Goal: Task Accomplishment & Management: Use online tool/utility

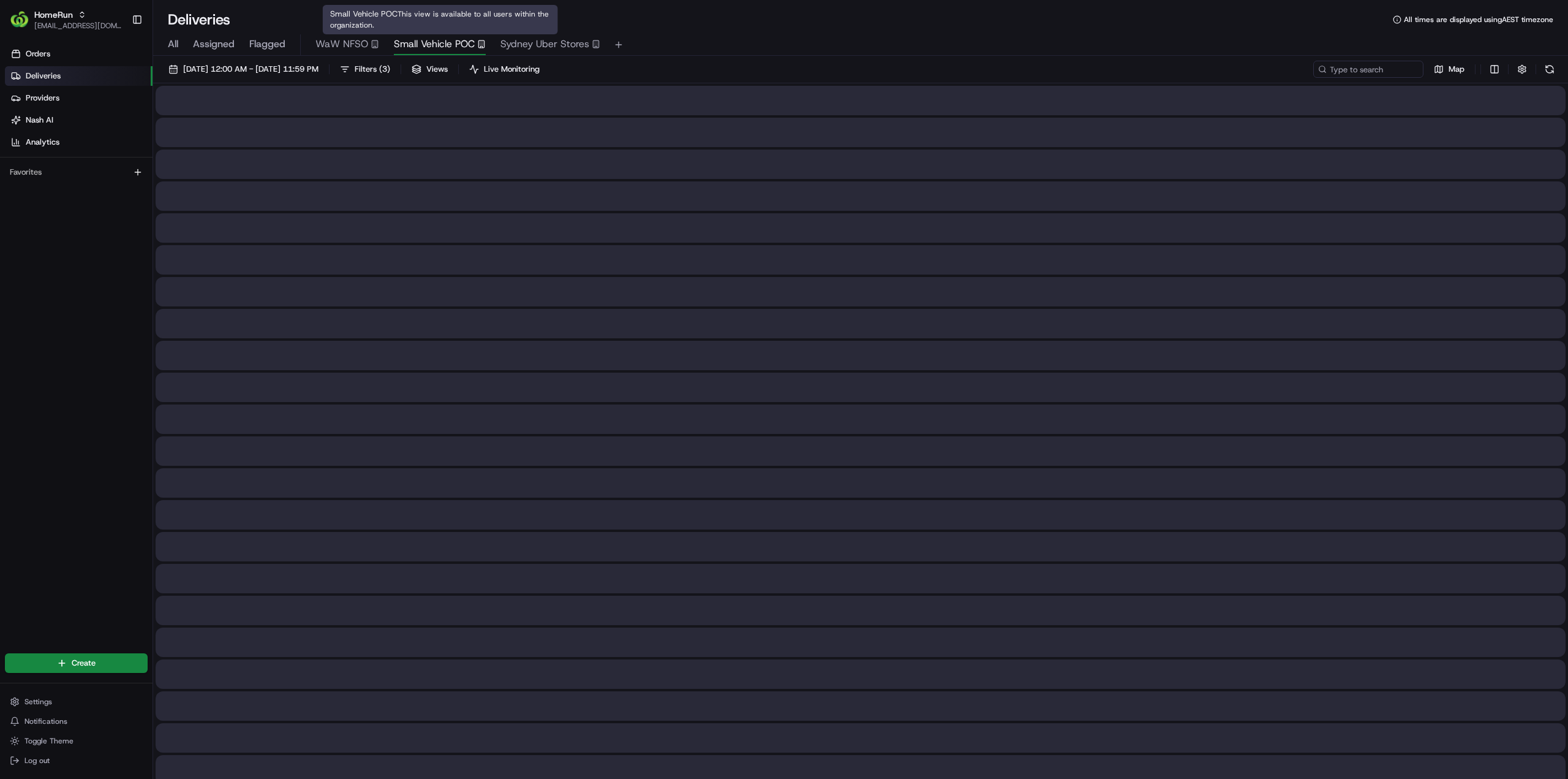
click at [443, 40] on span "Small Vehicle POC" at bounding box center [434, 44] width 81 height 15
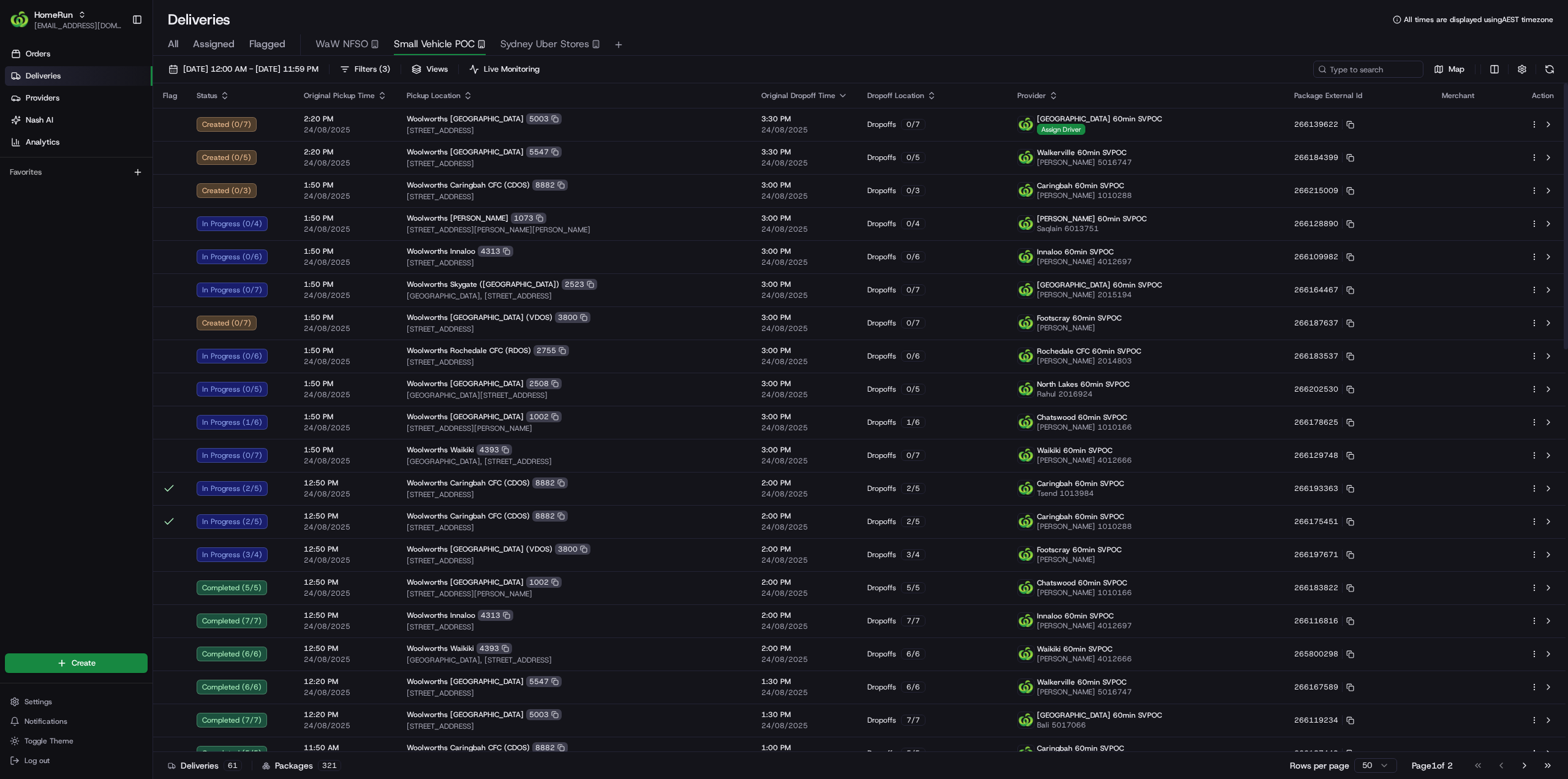
click at [1535, 188] on html "HomeRun jhobbs1@woolworths.com.au Toggle Sidebar Orders Deliveries Providers Na…" at bounding box center [784, 389] width 1568 height 779
click at [1490, 224] on span "Delivery Details" at bounding box center [1481, 229] width 55 height 10
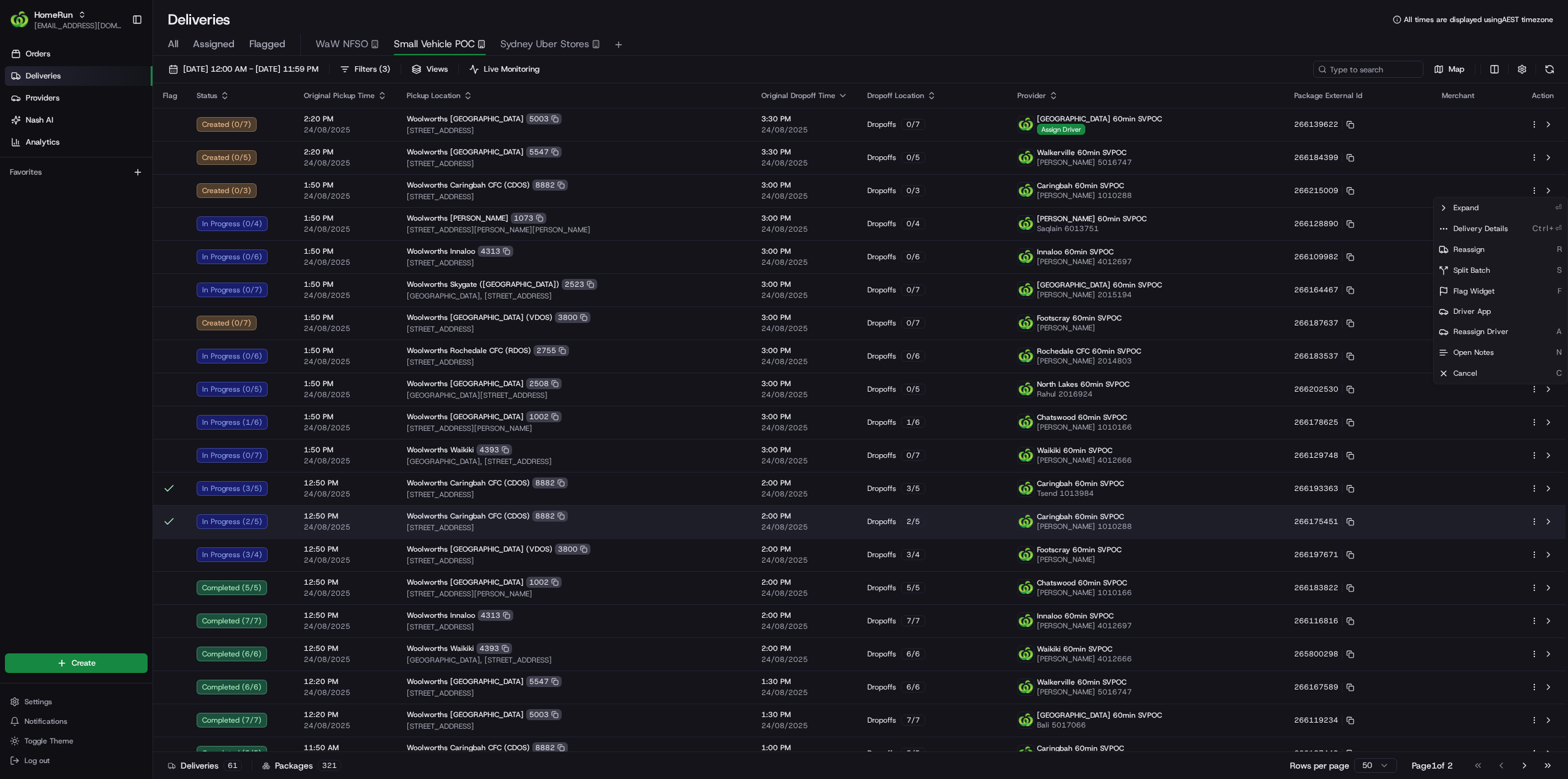
click at [1537, 521] on html "HomeRun jhobbs1@woolworths.com.au Toggle Sidebar Orders Deliveries Providers Na…" at bounding box center [784, 389] width 1568 height 779
click at [1534, 522] on html "HomeRun jhobbs1@woolworths.com.au Toggle Sidebar Orders Deliveries Providers Na…" at bounding box center [784, 389] width 1568 height 779
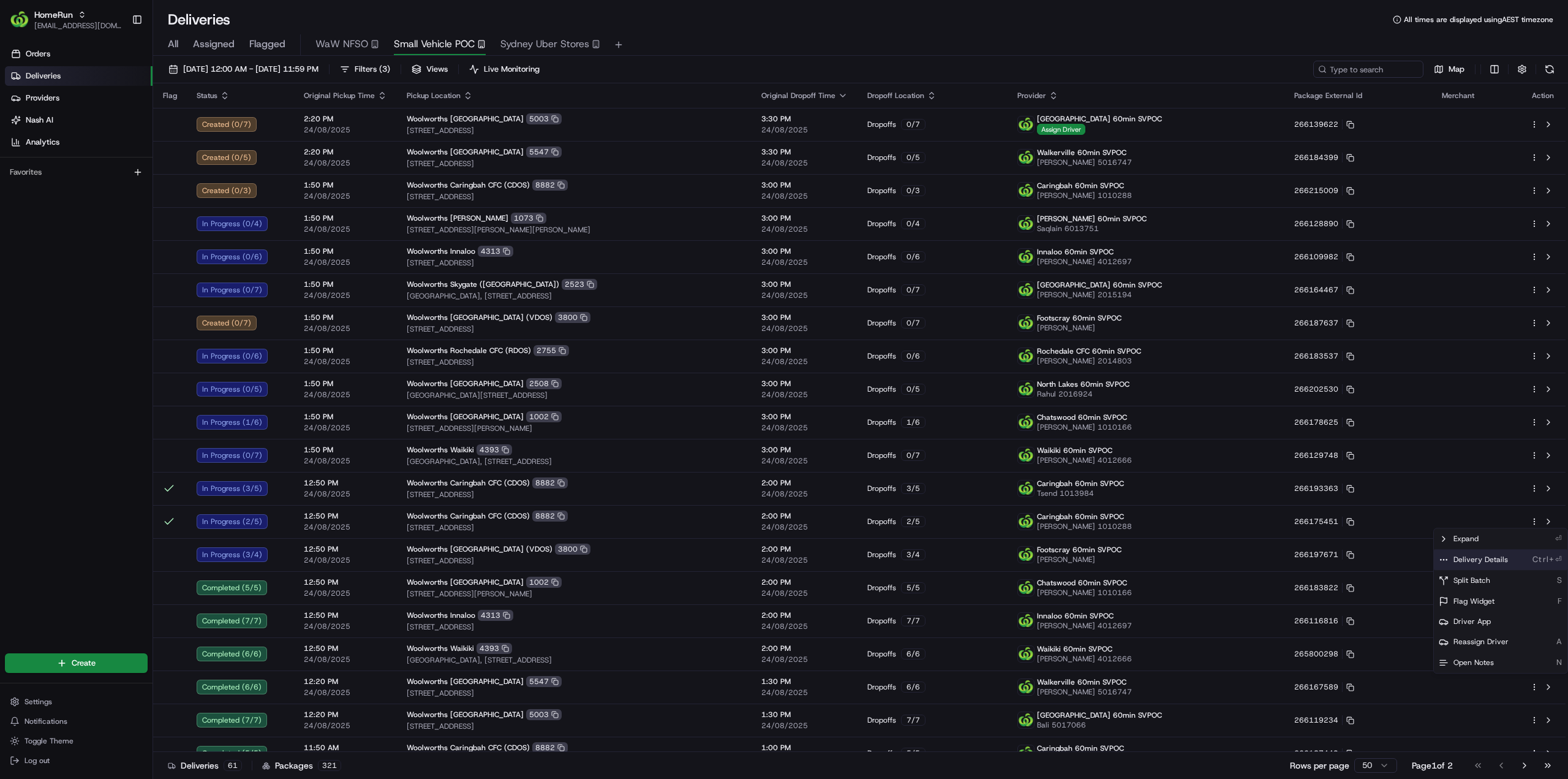
click at [1480, 558] on span "Delivery Details" at bounding box center [1481, 560] width 55 height 10
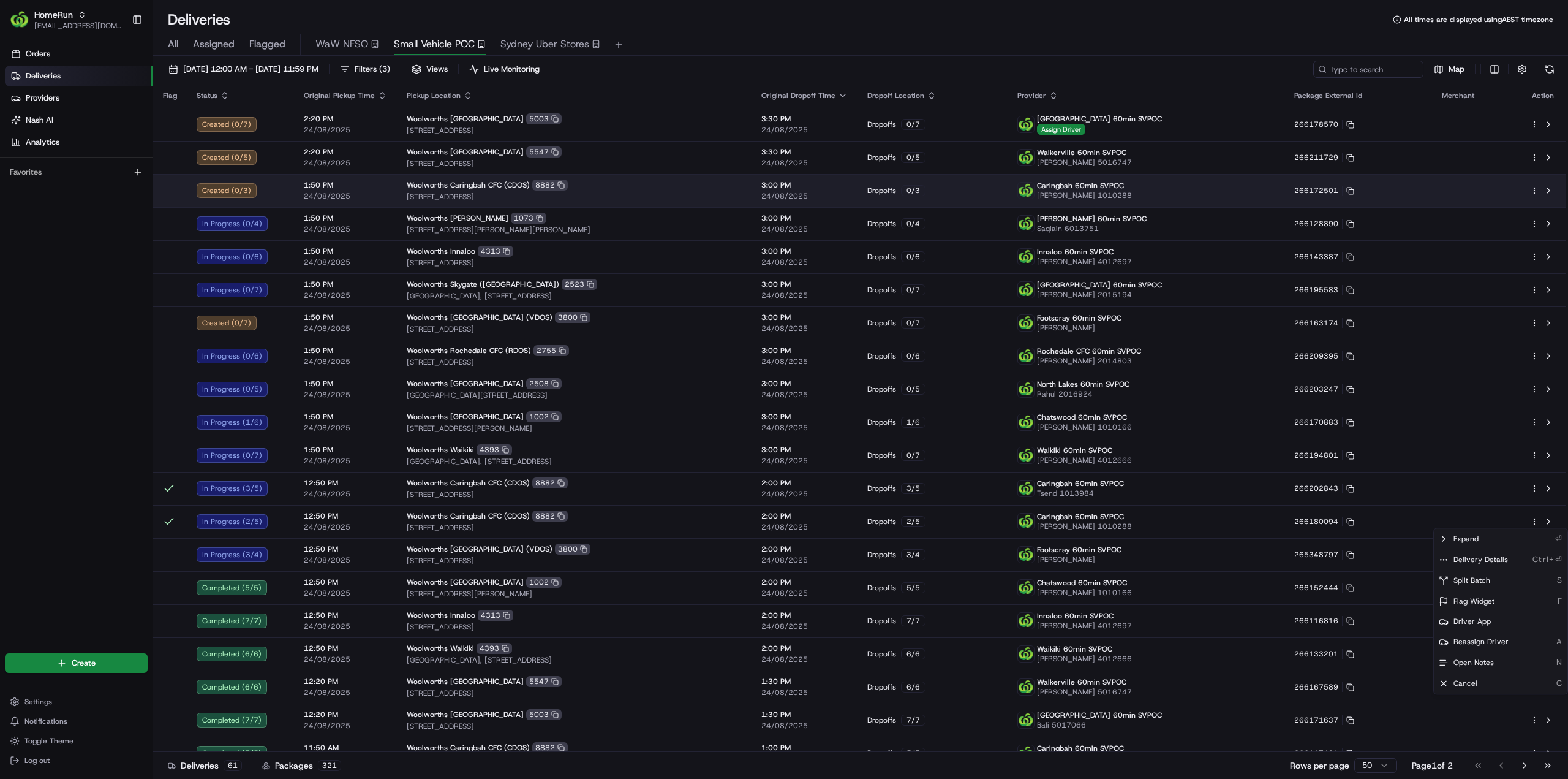
click at [1536, 189] on html "HomeRun jhobbs1@woolworths.com.au Toggle Sidebar Orders Deliveries Providers Na…" at bounding box center [784, 389] width 1568 height 779
click at [1536, 191] on html "HomeRun jhobbs1@woolworths.com.au Toggle Sidebar Orders Deliveries Providers Na…" at bounding box center [784, 389] width 1568 height 779
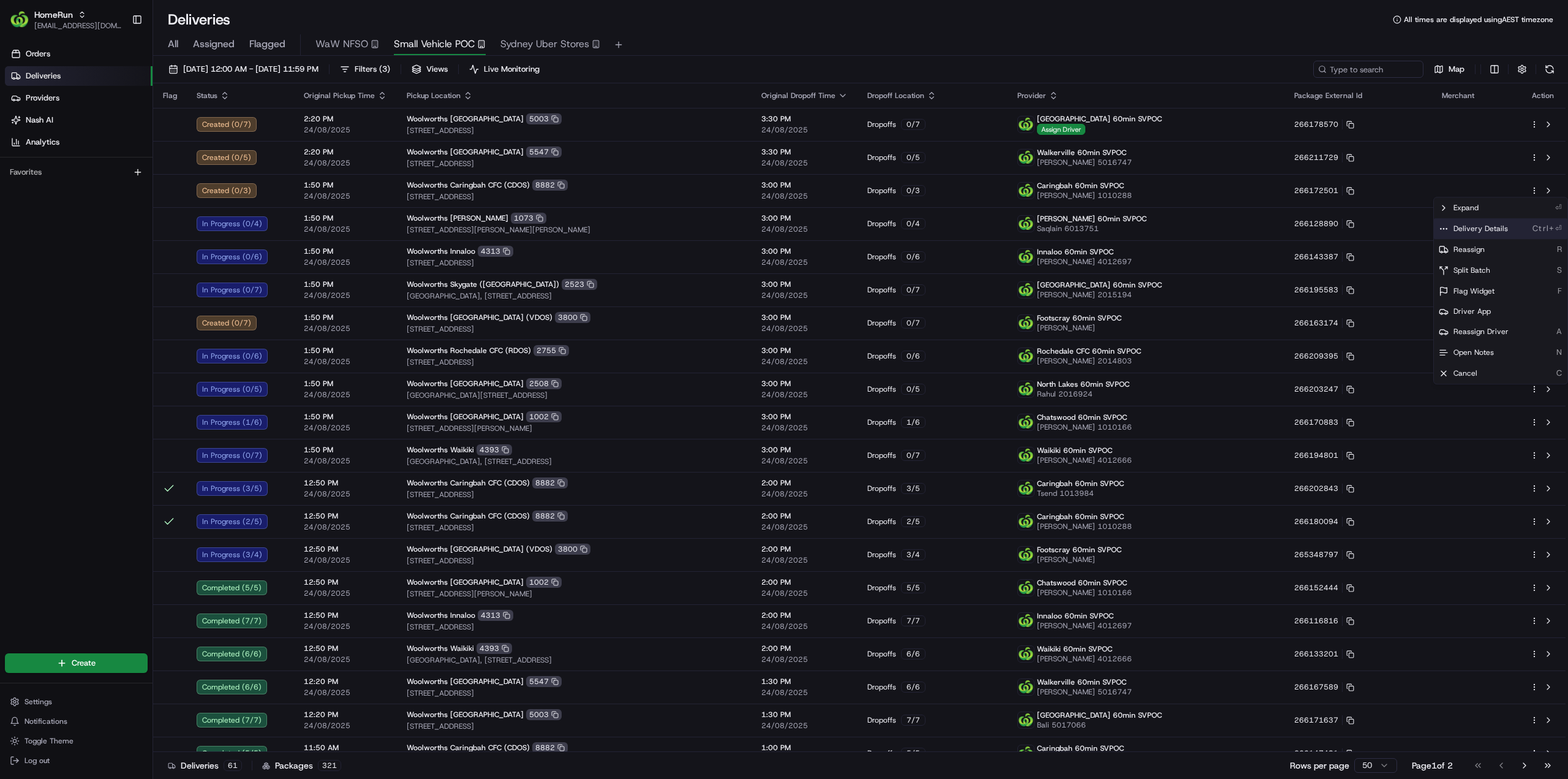
click at [1498, 232] on span "Delivery Details" at bounding box center [1481, 229] width 55 height 10
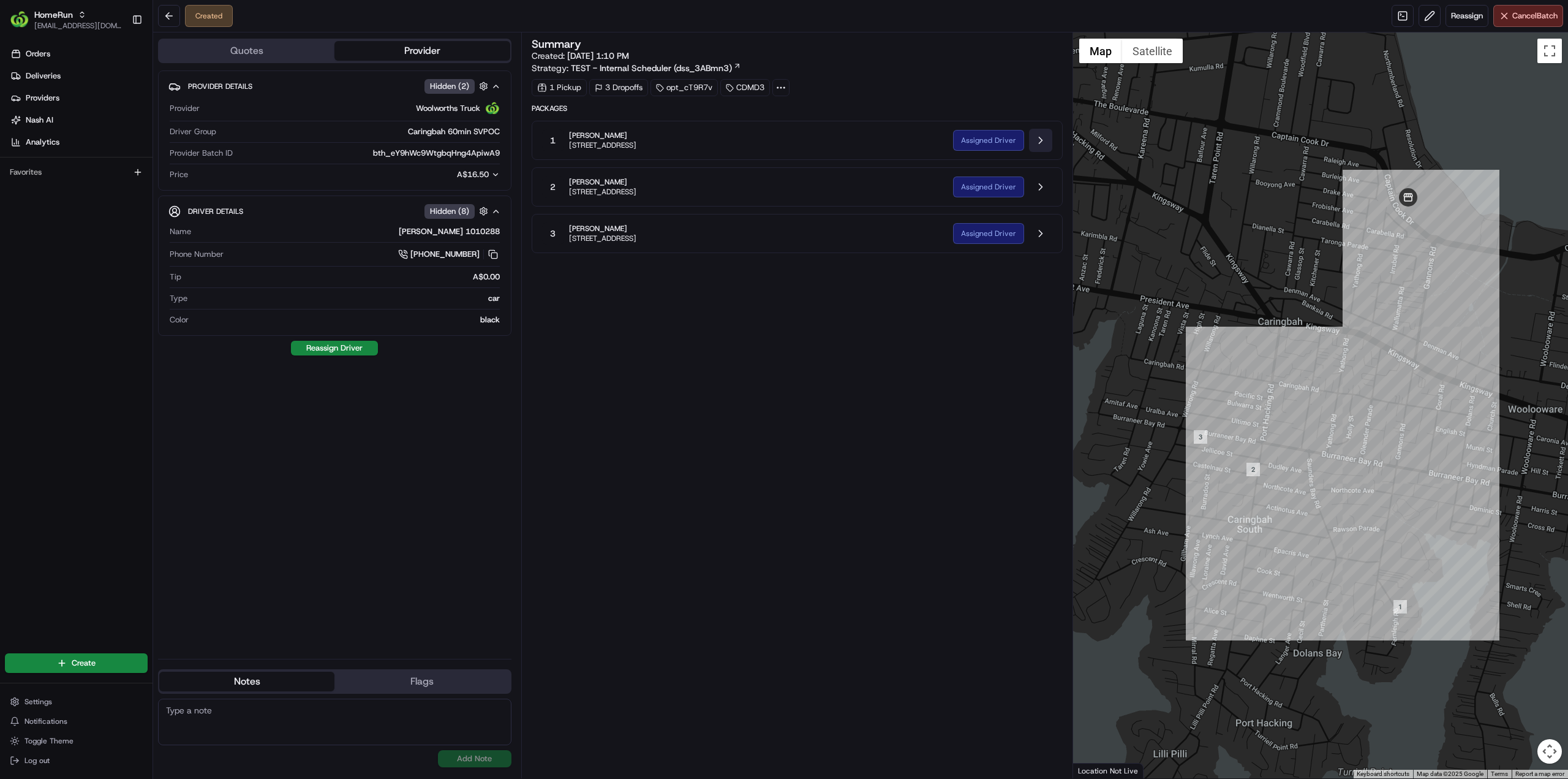
click at [1040, 143] on button at bounding box center [1040, 140] width 23 height 23
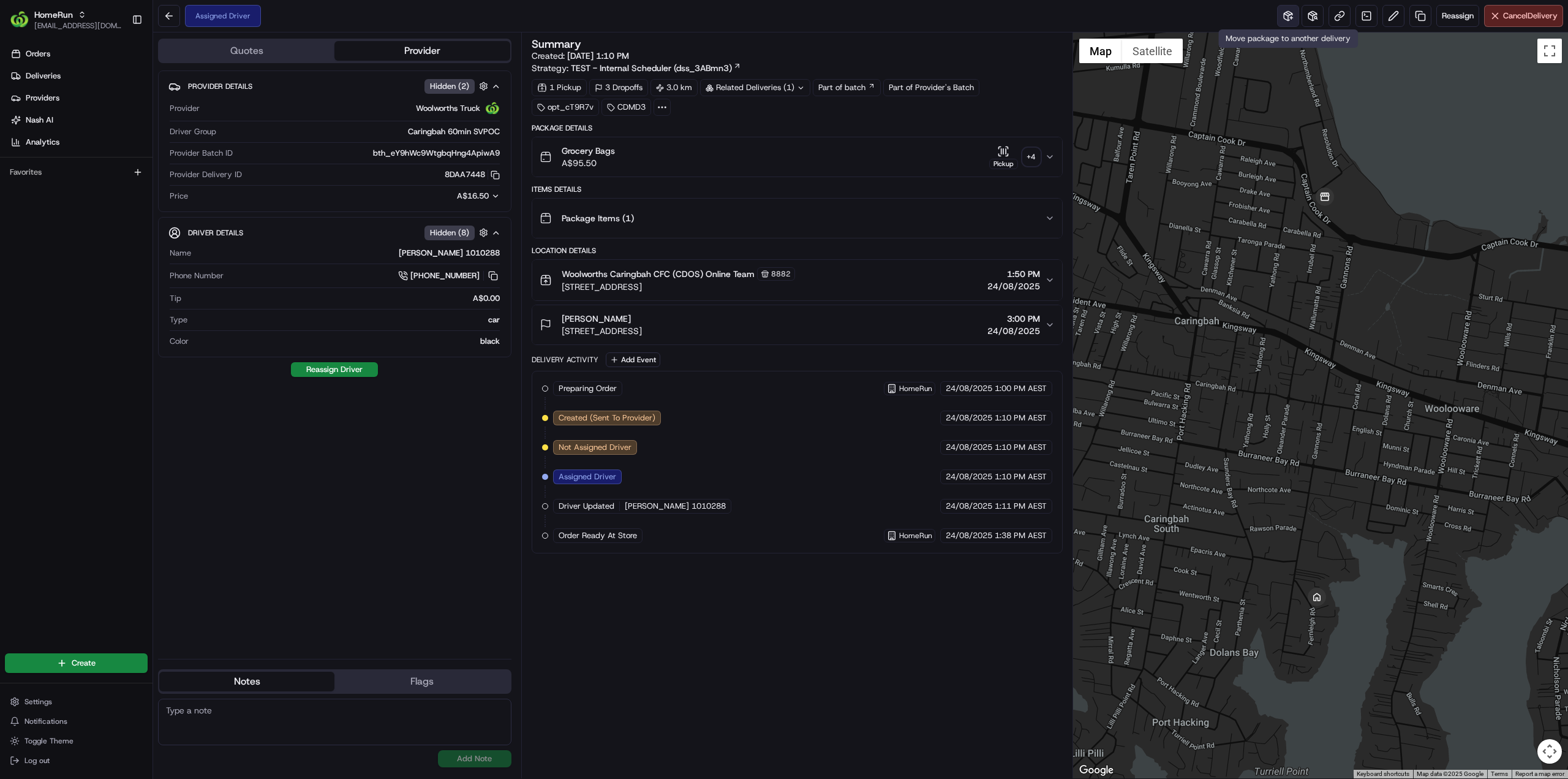
click at [1289, 18] on button at bounding box center [1288, 16] width 22 height 22
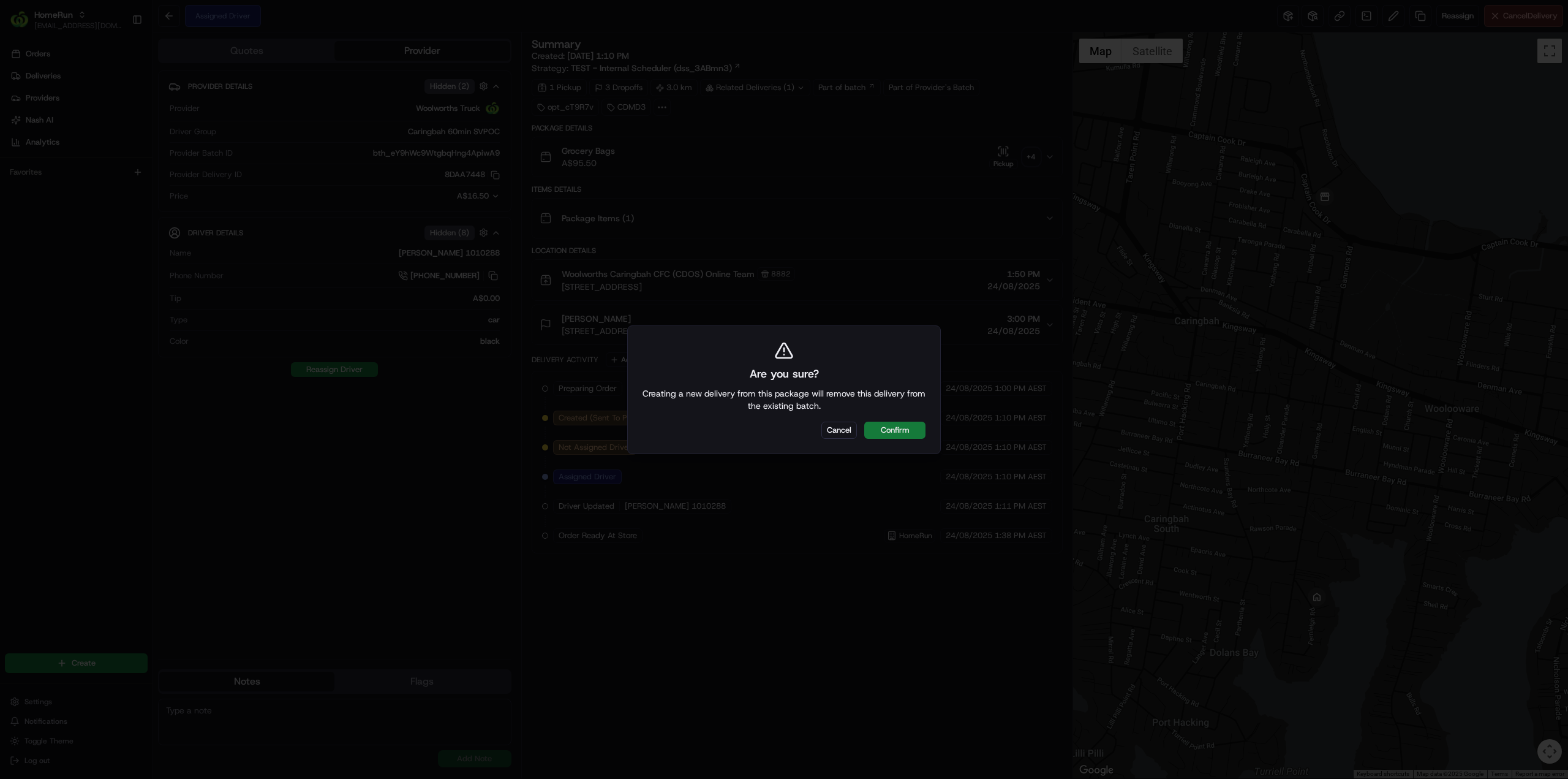
click at [901, 428] on button "Confirm" at bounding box center [895, 430] width 61 height 17
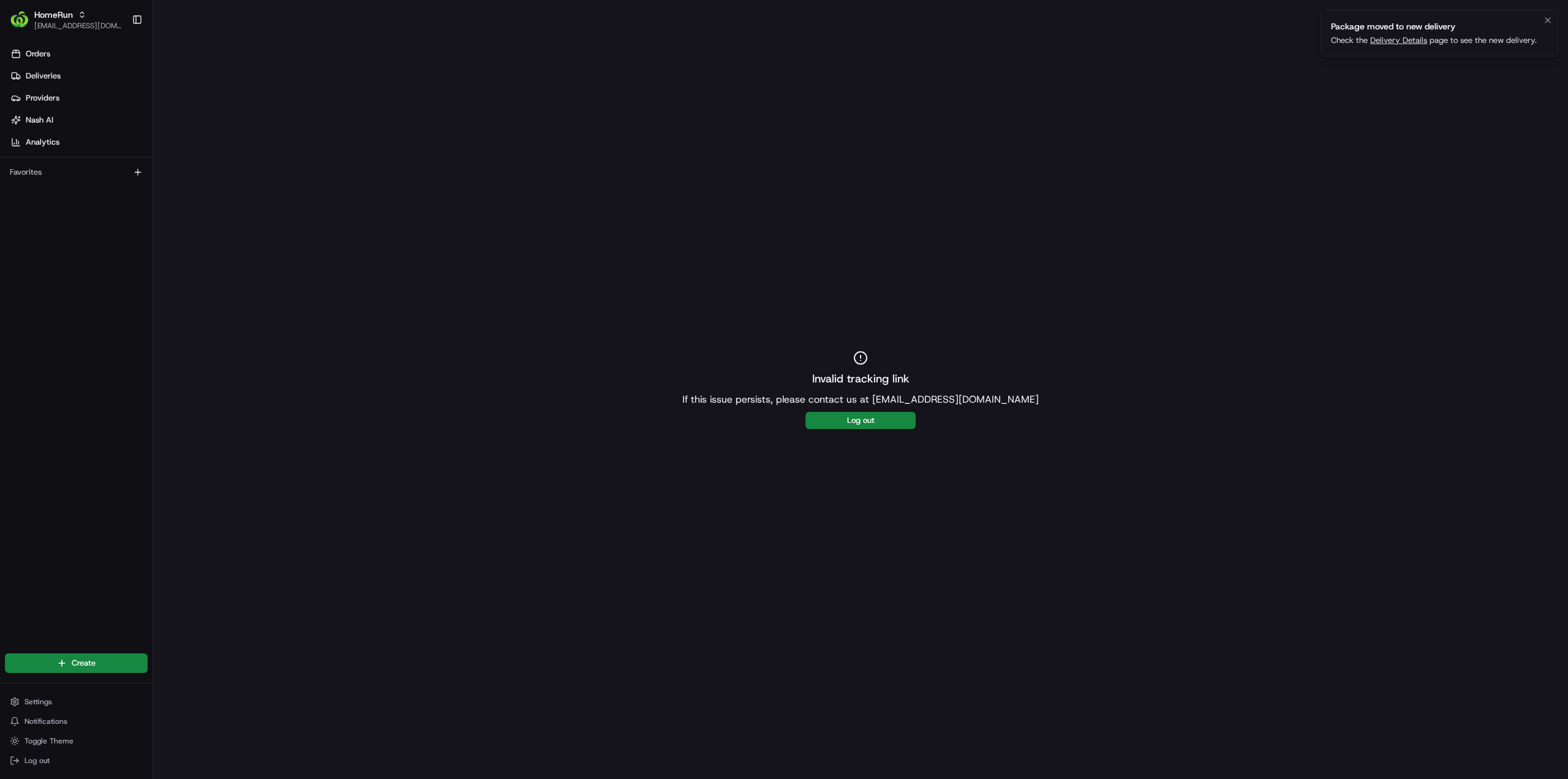
click at [1396, 39] on link "Delivery Details" at bounding box center [1399, 40] width 57 height 11
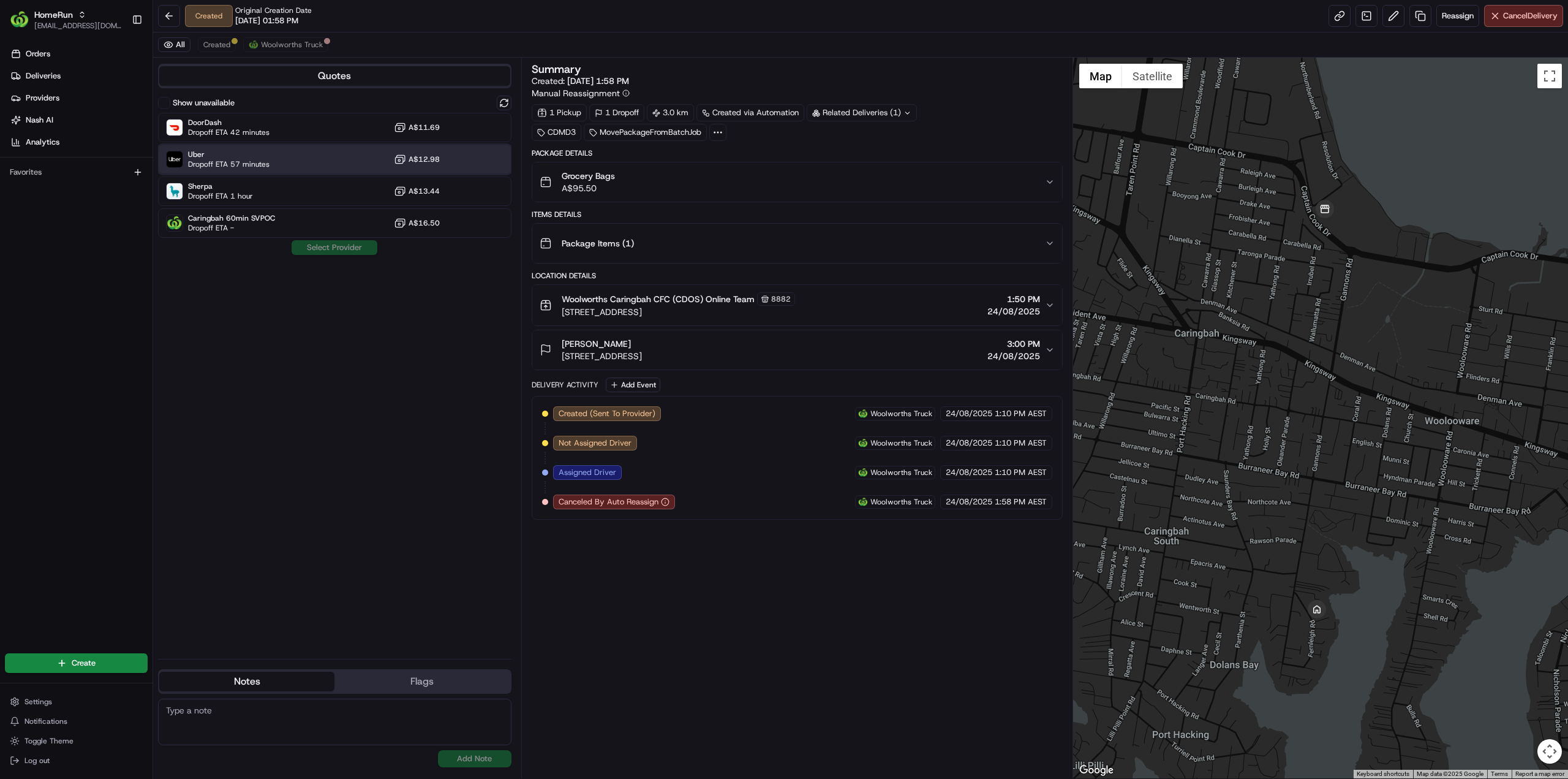
click at [271, 159] on div "Uber Dropoff ETA 57 minutes A$12.98" at bounding box center [335, 159] width 354 height 29
click at [324, 245] on button "Assign Provider" at bounding box center [334, 248] width 87 height 15
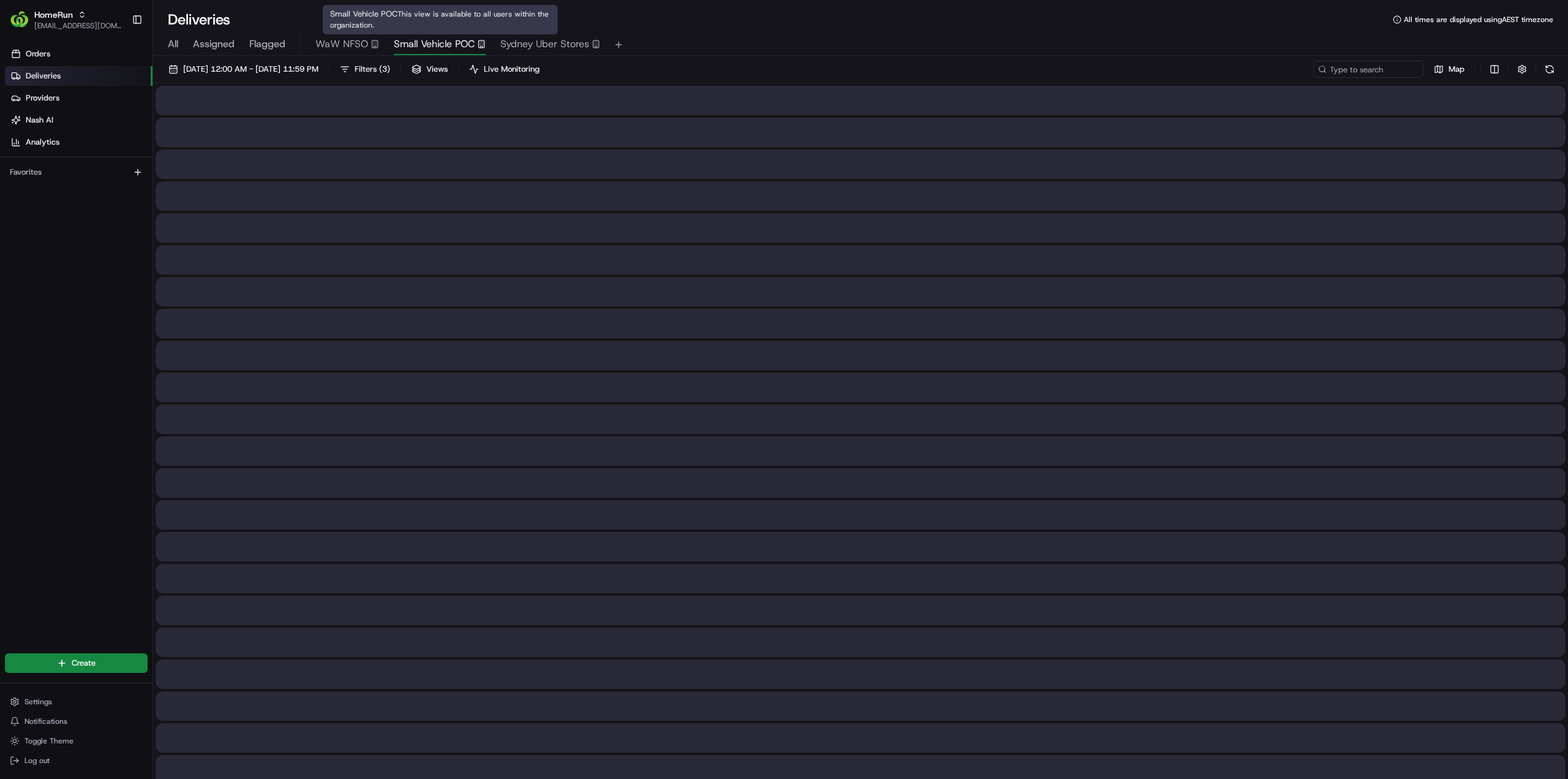
click at [457, 45] on span "Small Vehicle POC" at bounding box center [434, 44] width 81 height 15
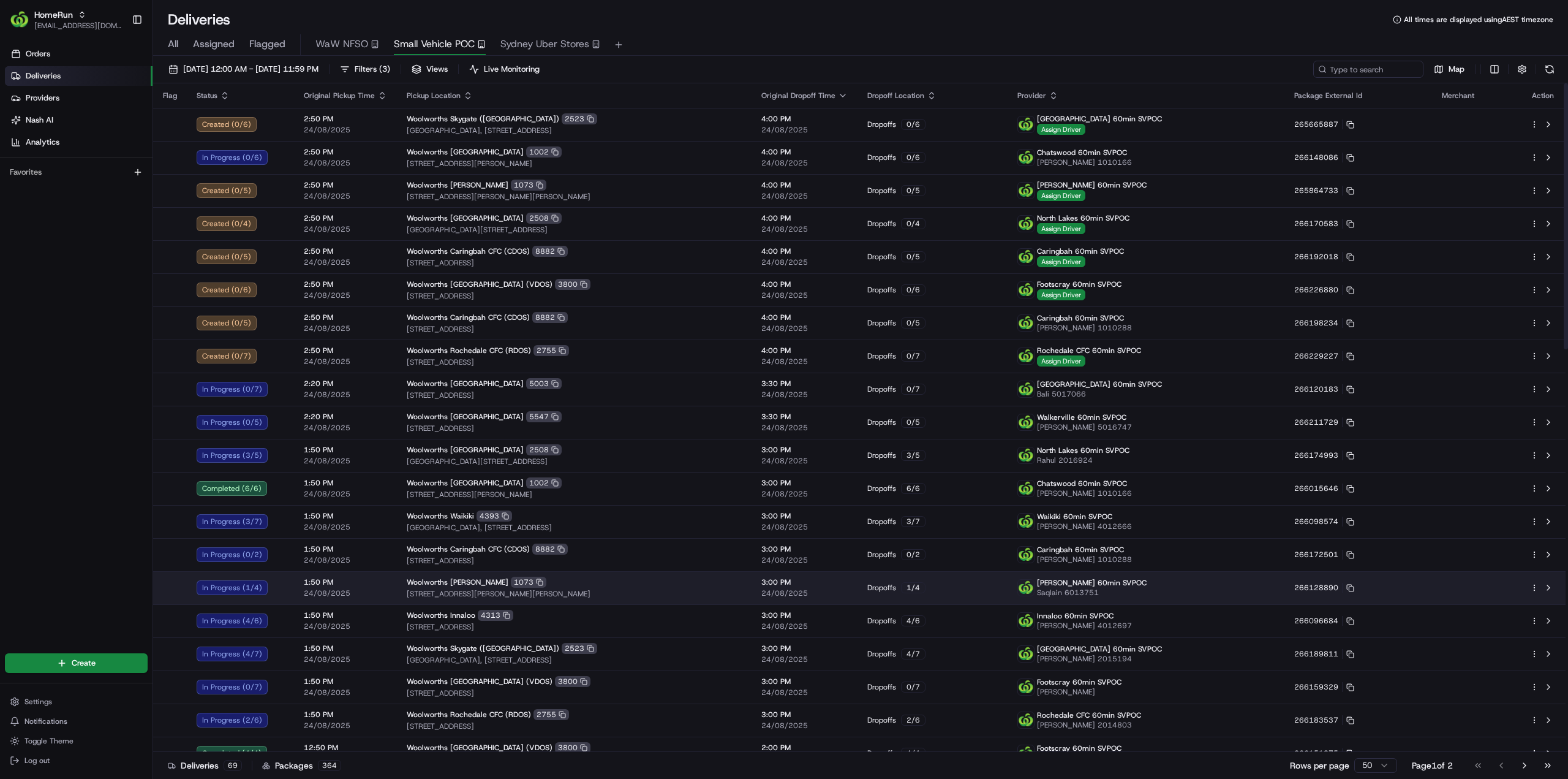
click at [1534, 592] on html "HomeRun [EMAIL_ADDRESS][DOMAIN_NAME] Toggle Sidebar Orders Deliveries Providers…" at bounding box center [784, 389] width 1568 height 779
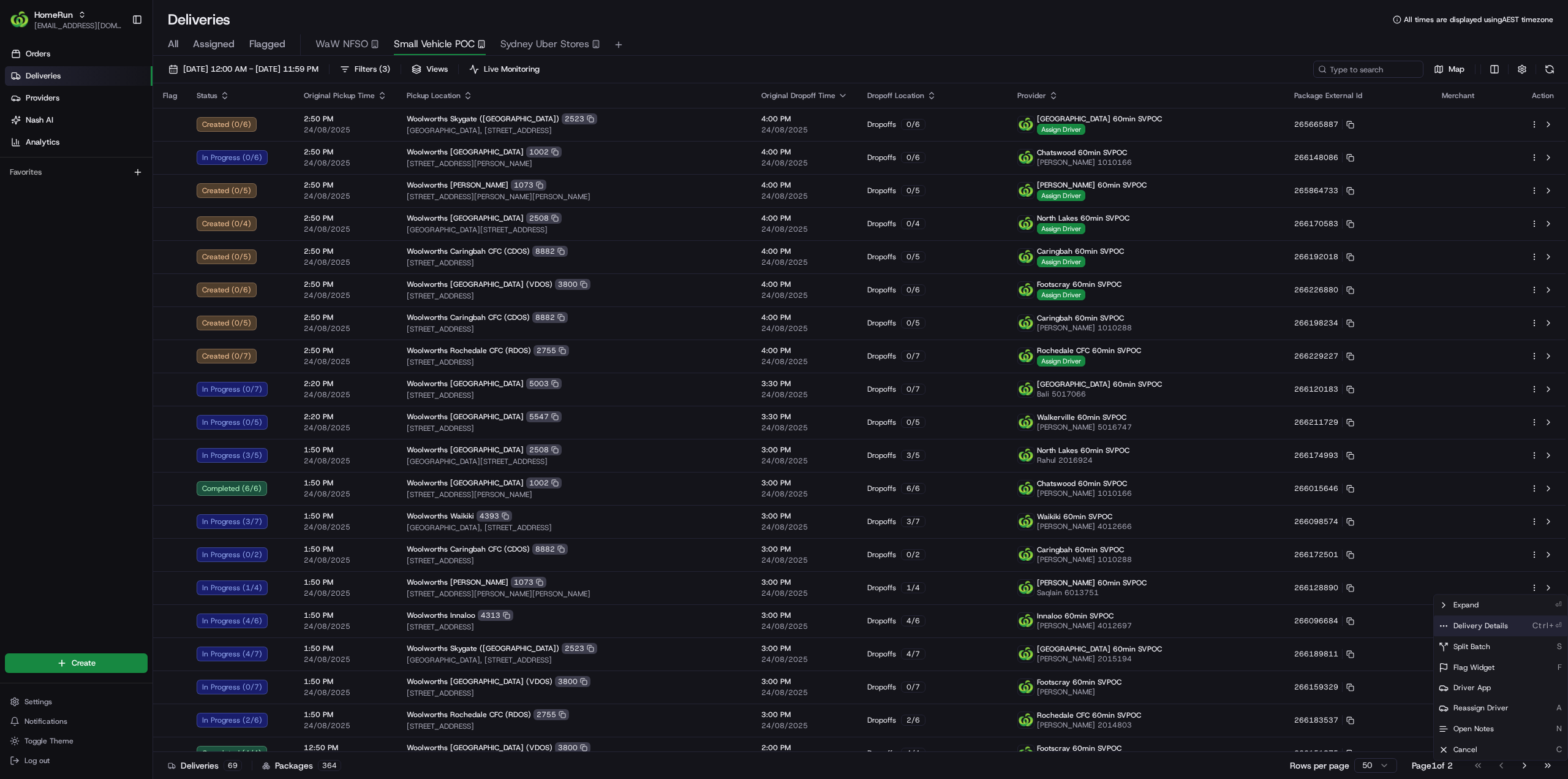
click at [1476, 625] on span "Delivery Details" at bounding box center [1481, 626] width 55 height 10
click at [1537, 191] on html "HomeRun jhobbs1@woolworths.com.au Toggle Sidebar Orders Deliveries Providers Na…" at bounding box center [784, 389] width 1568 height 779
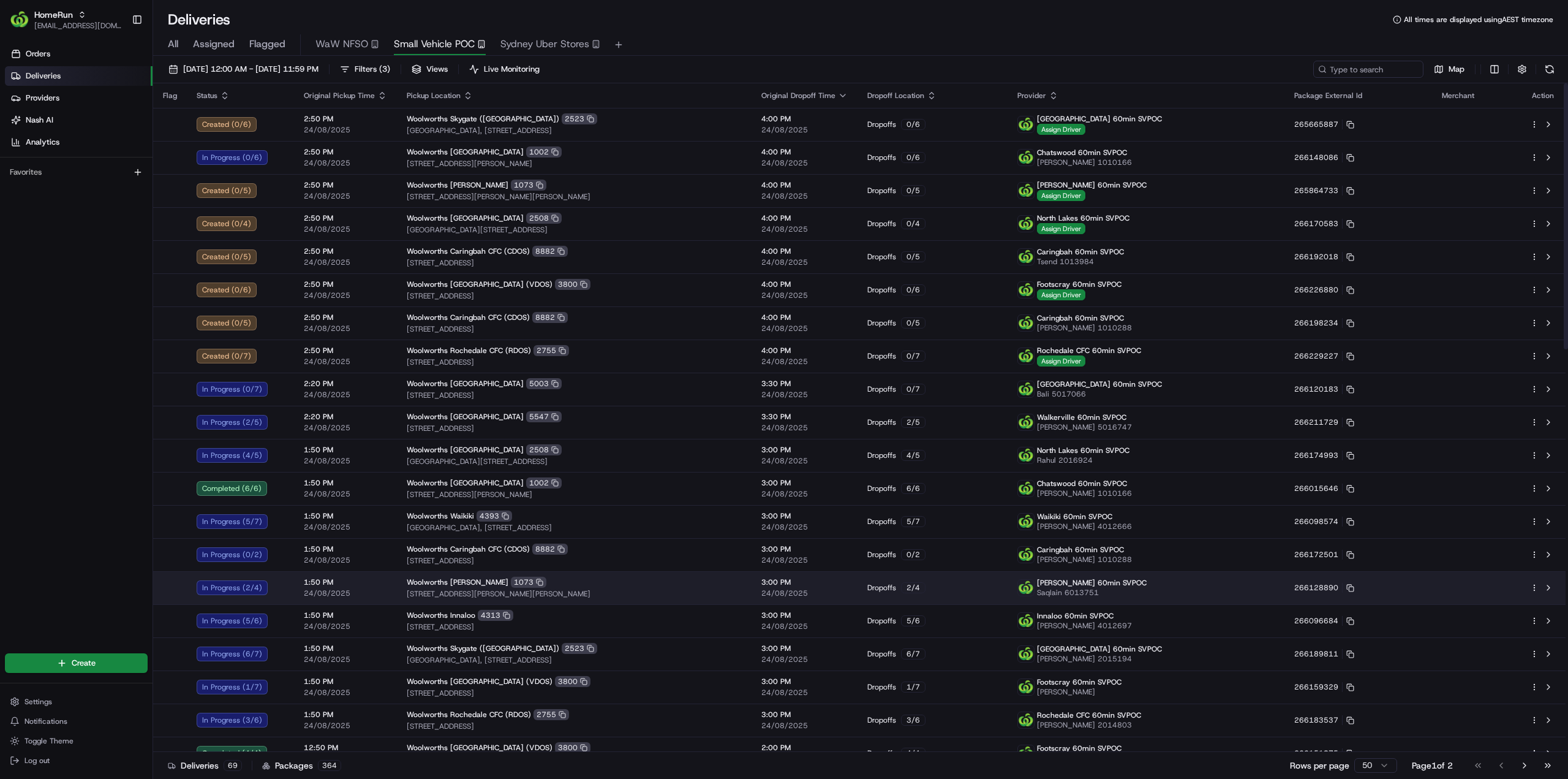
click at [1538, 586] on html "HomeRun jhobbs1@woolworths.com.au Toggle Sidebar Orders Deliveries Providers Na…" at bounding box center [784, 389] width 1568 height 779
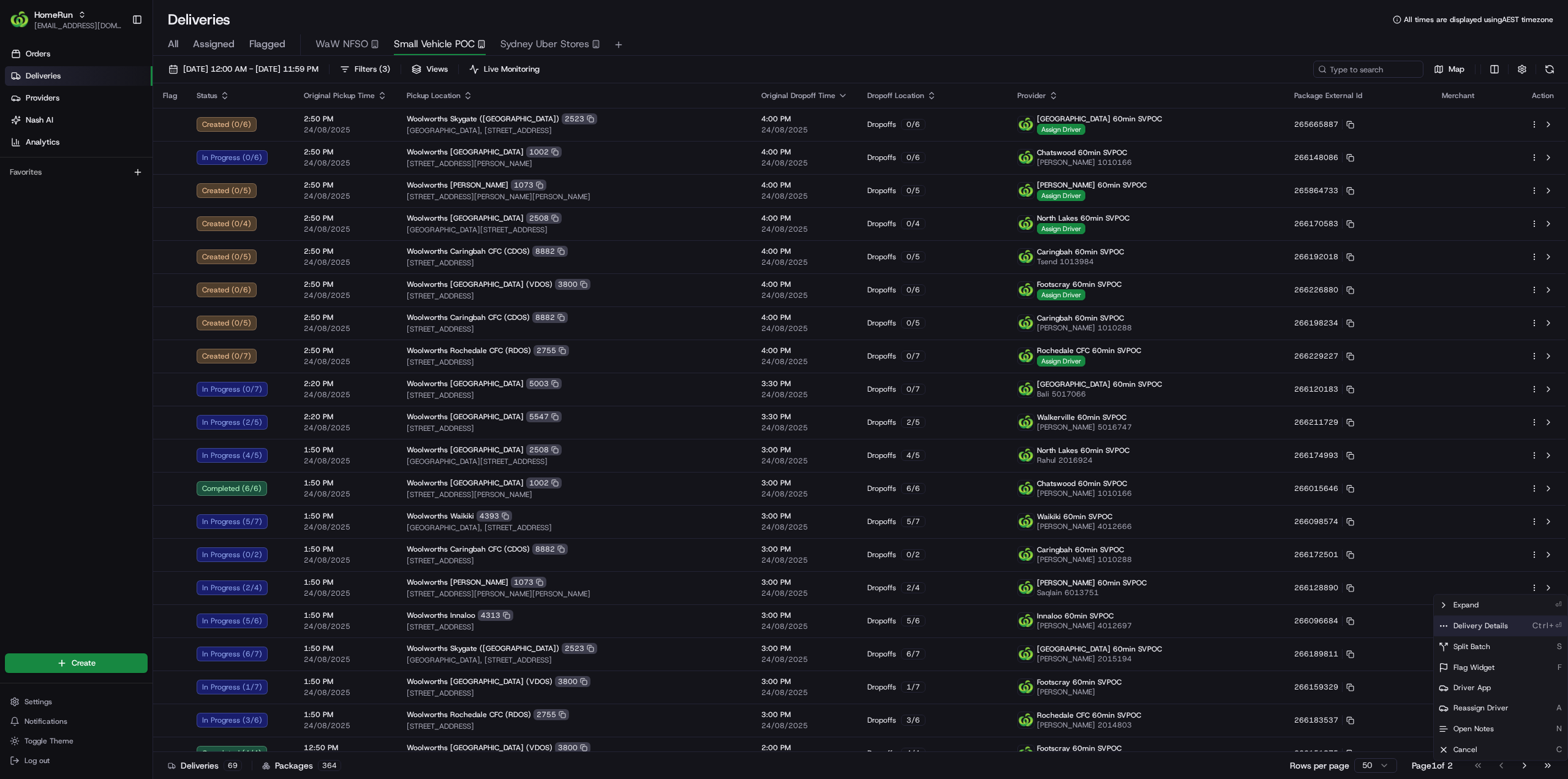
click at [1481, 631] on div "Delivery Details Ctrl+⏎" at bounding box center [1501, 625] width 134 height 21
click at [1534, 191] on html "HomeRun jhobbs1@woolworths.com.au Toggle Sidebar Orders Deliveries Providers Na…" at bounding box center [784, 389] width 1568 height 779
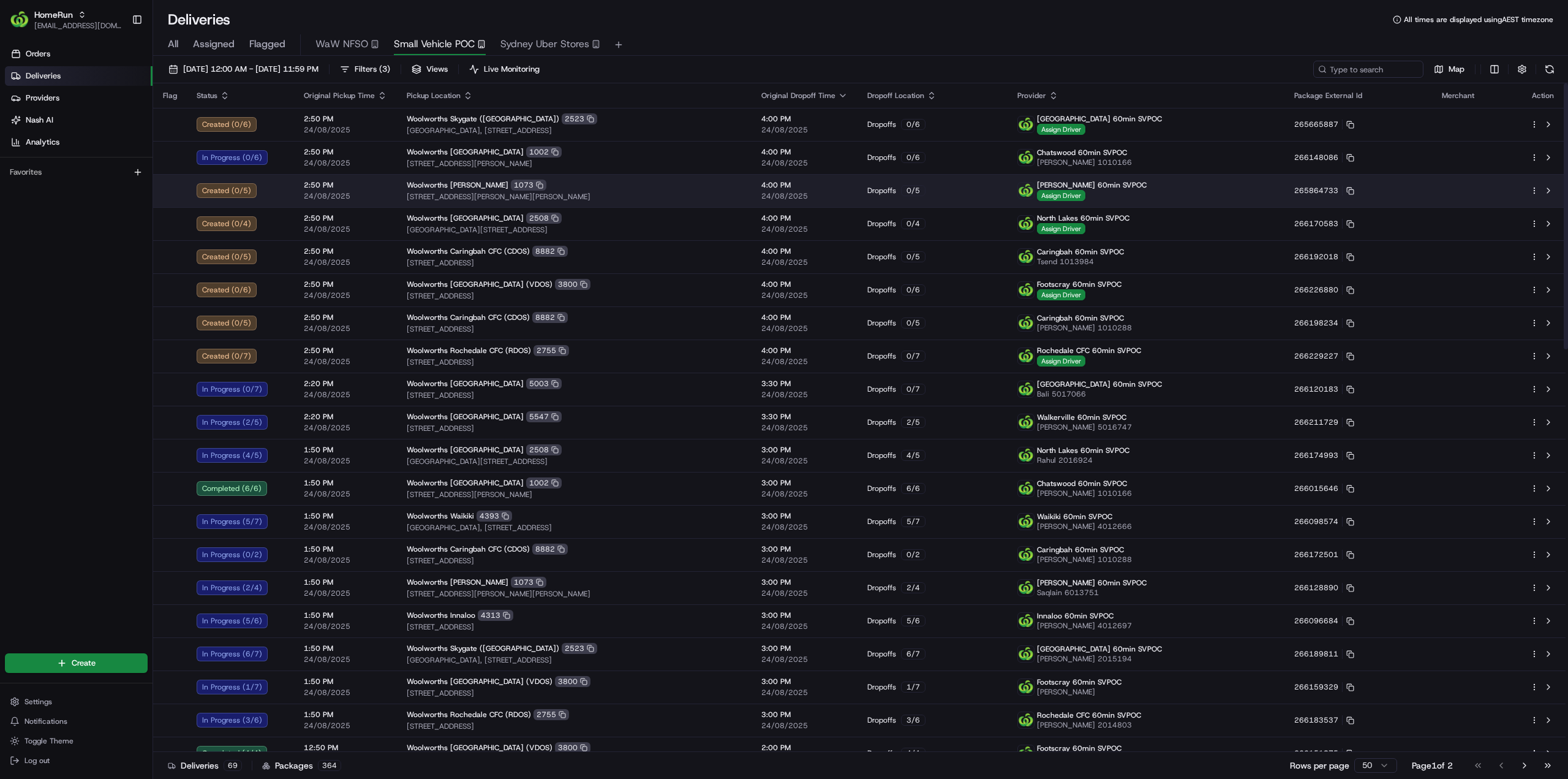
click at [1536, 189] on html "HomeRun jhobbs1@woolworths.com.au Toggle Sidebar Orders Deliveries Providers Na…" at bounding box center [784, 389] width 1568 height 779
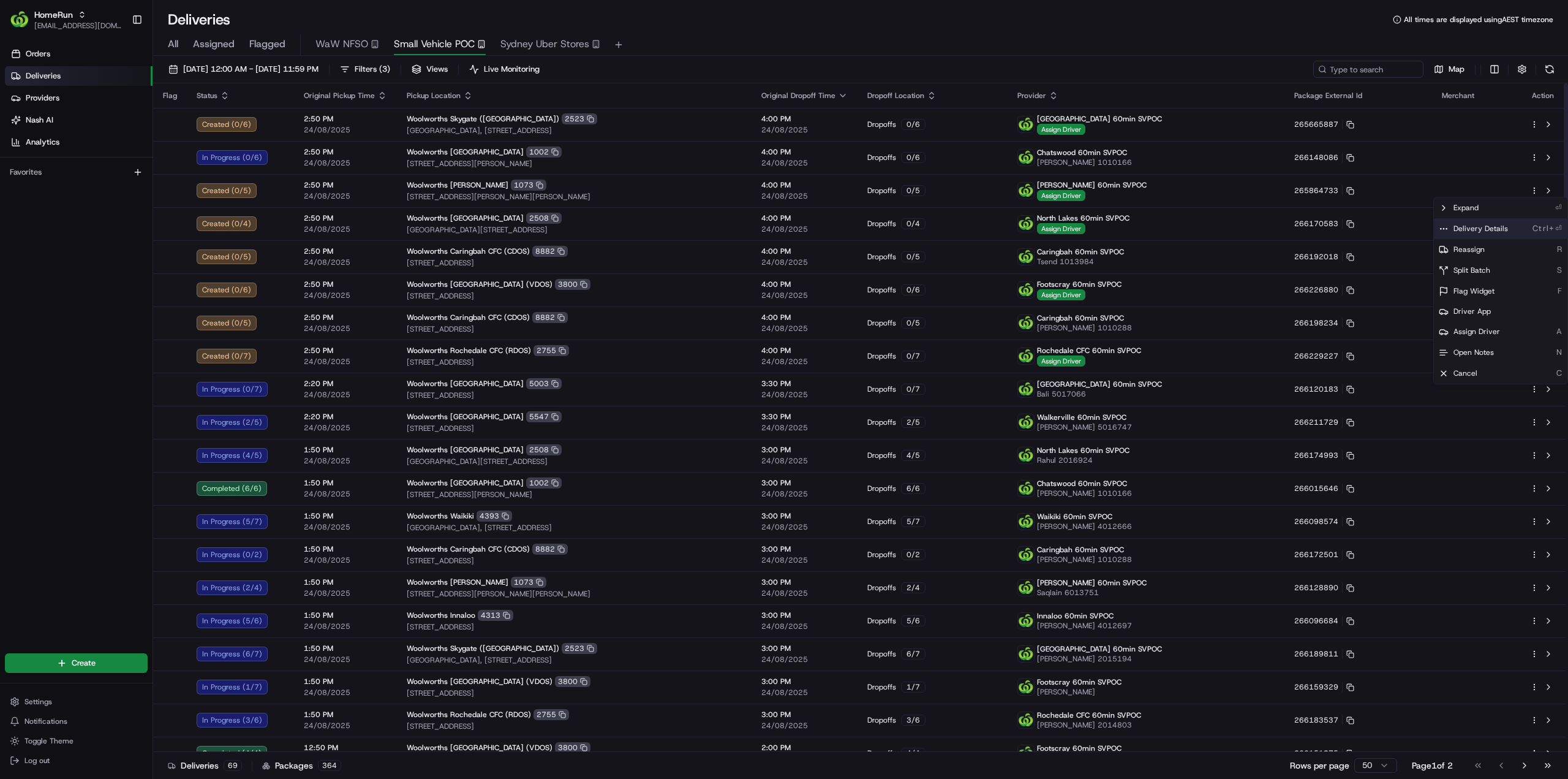
click at [1488, 225] on span "Delivery Details" at bounding box center [1481, 229] width 55 height 10
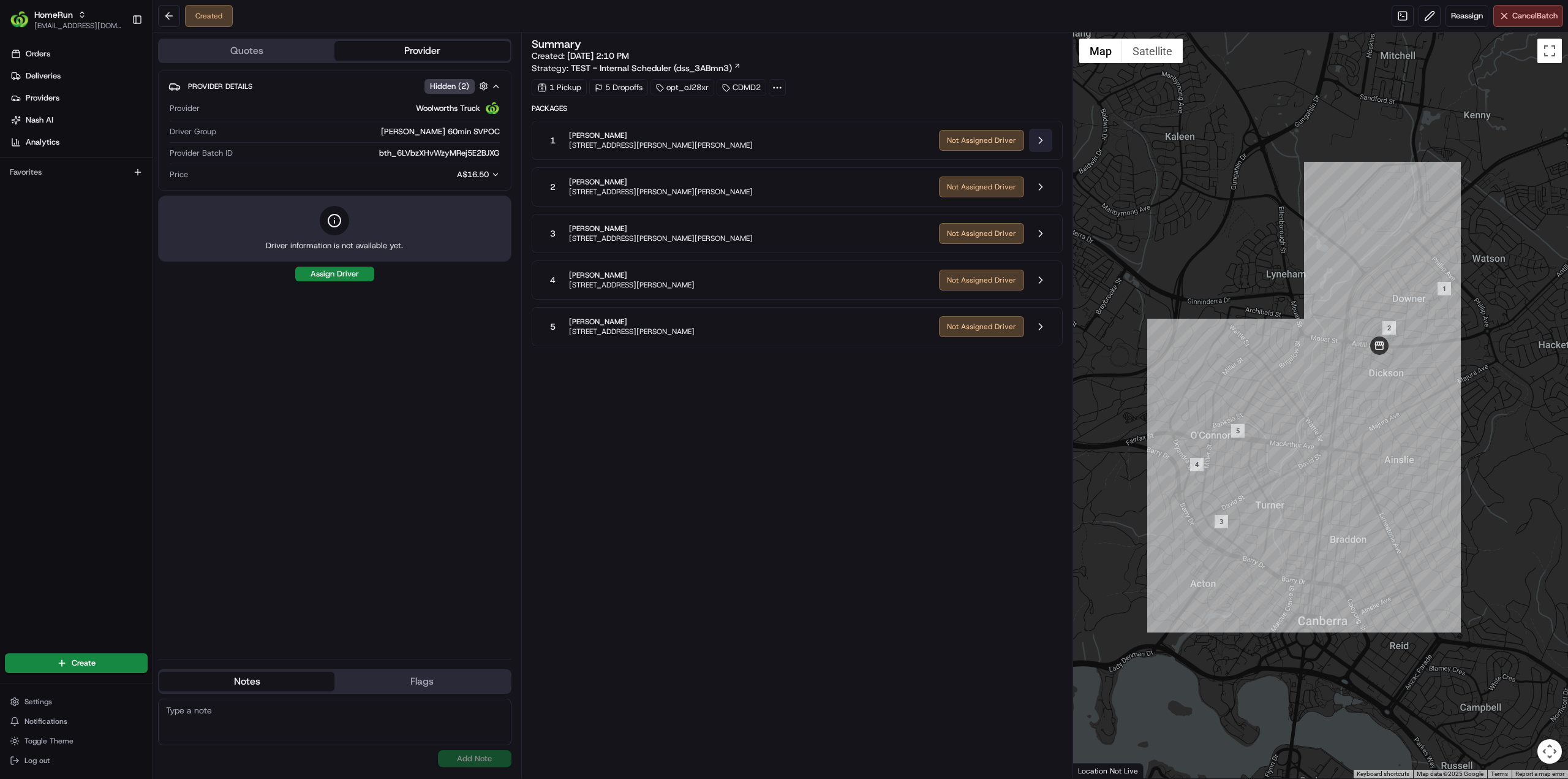
click at [1039, 135] on button at bounding box center [1040, 140] width 23 height 23
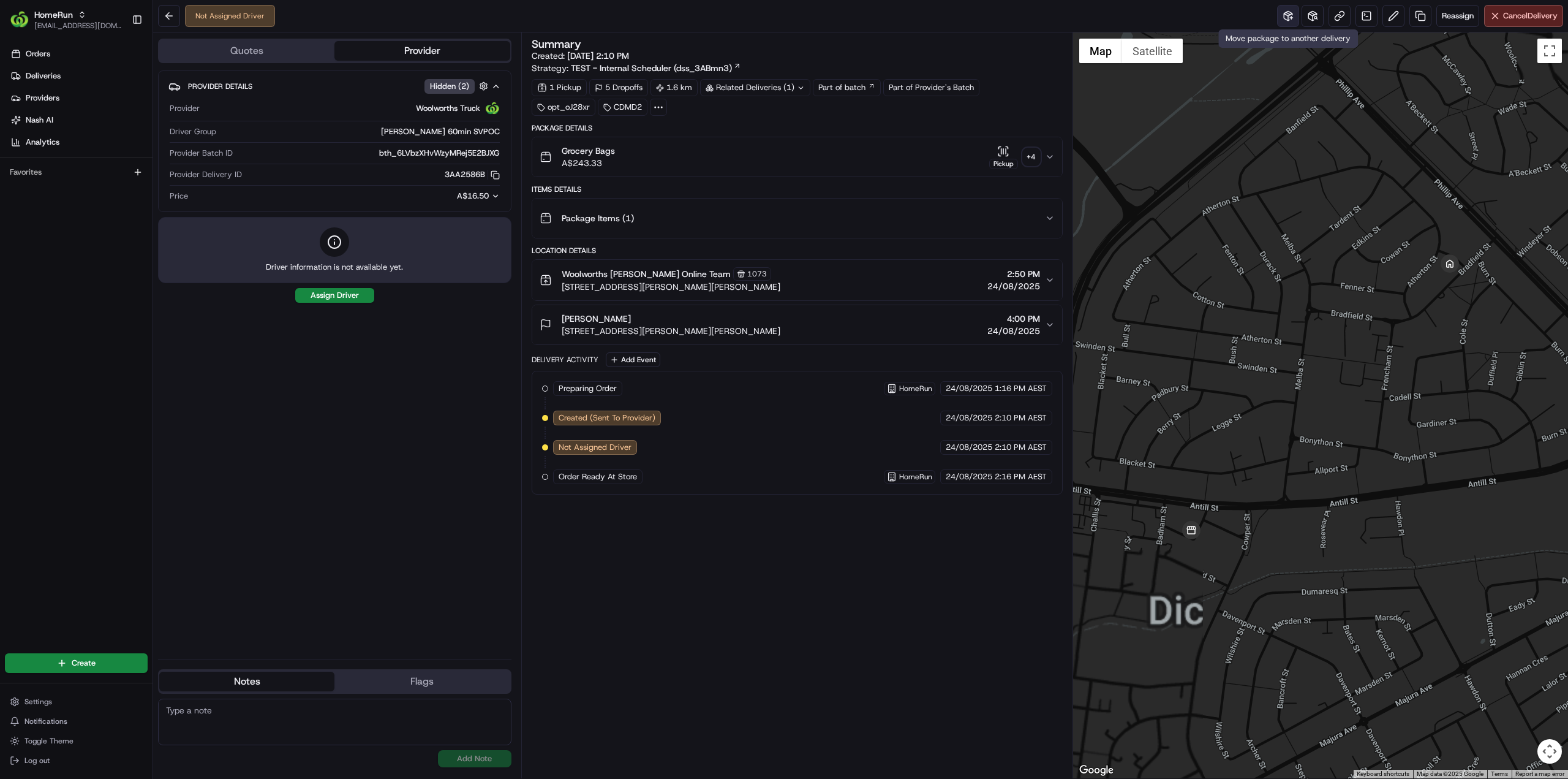
click at [1287, 18] on button at bounding box center [1288, 16] width 22 height 22
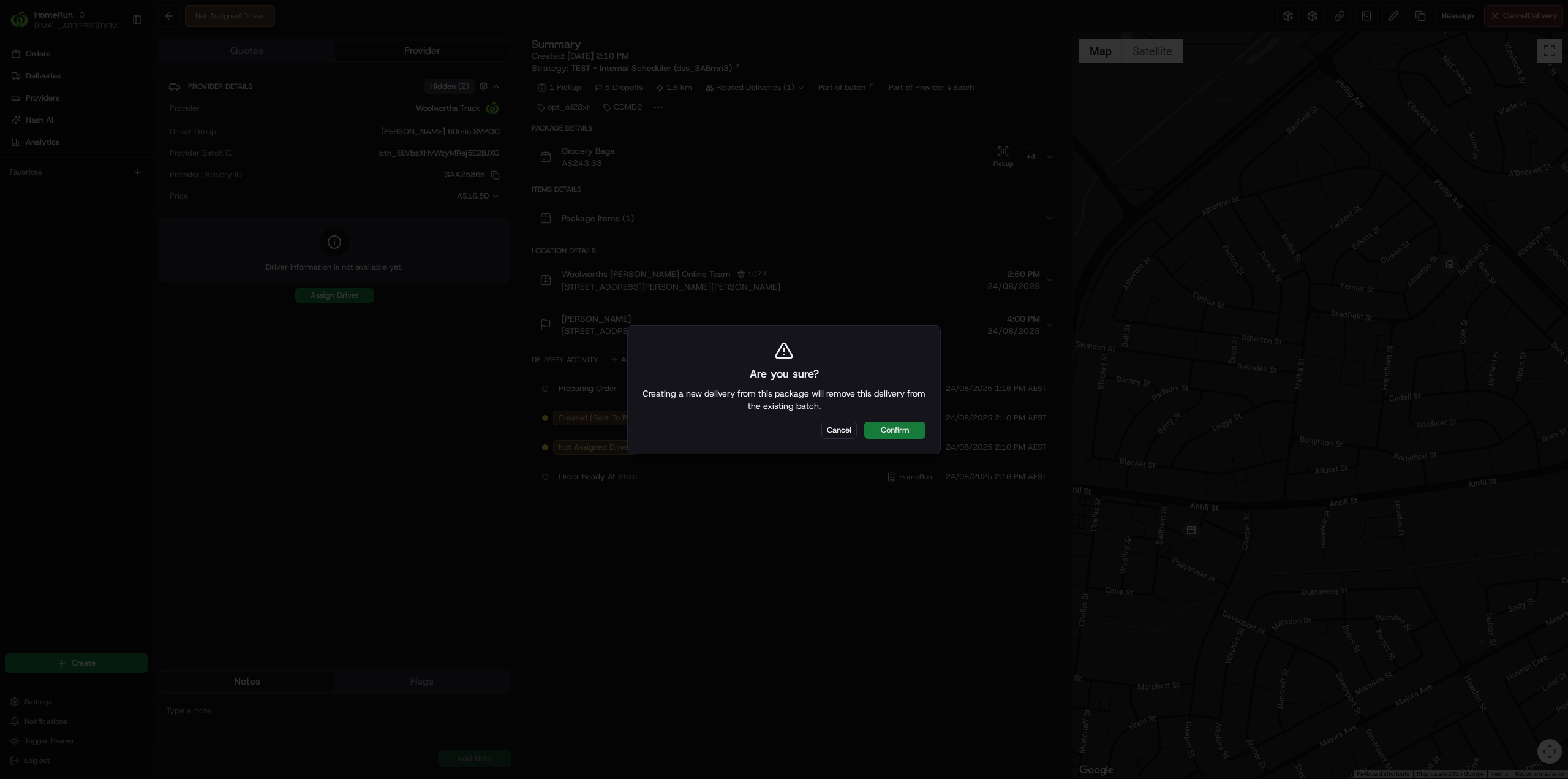
click at [892, 436] on button "Confirm" at bounding box center [895, 430] width 61 height 17
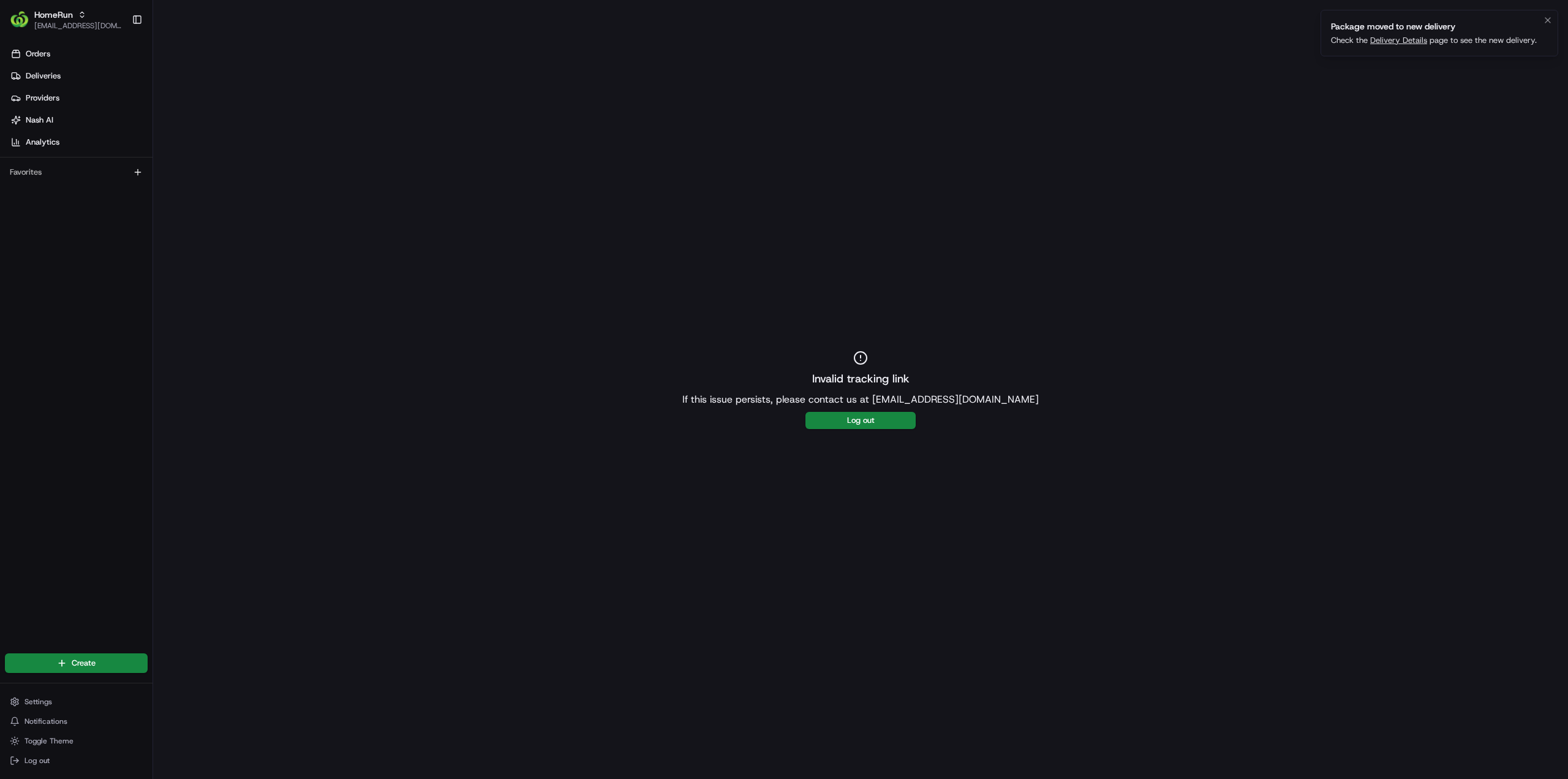
click at [1389, 40] on link "Delivery Details" at bounding box center [1399, 40] width 57 height 11
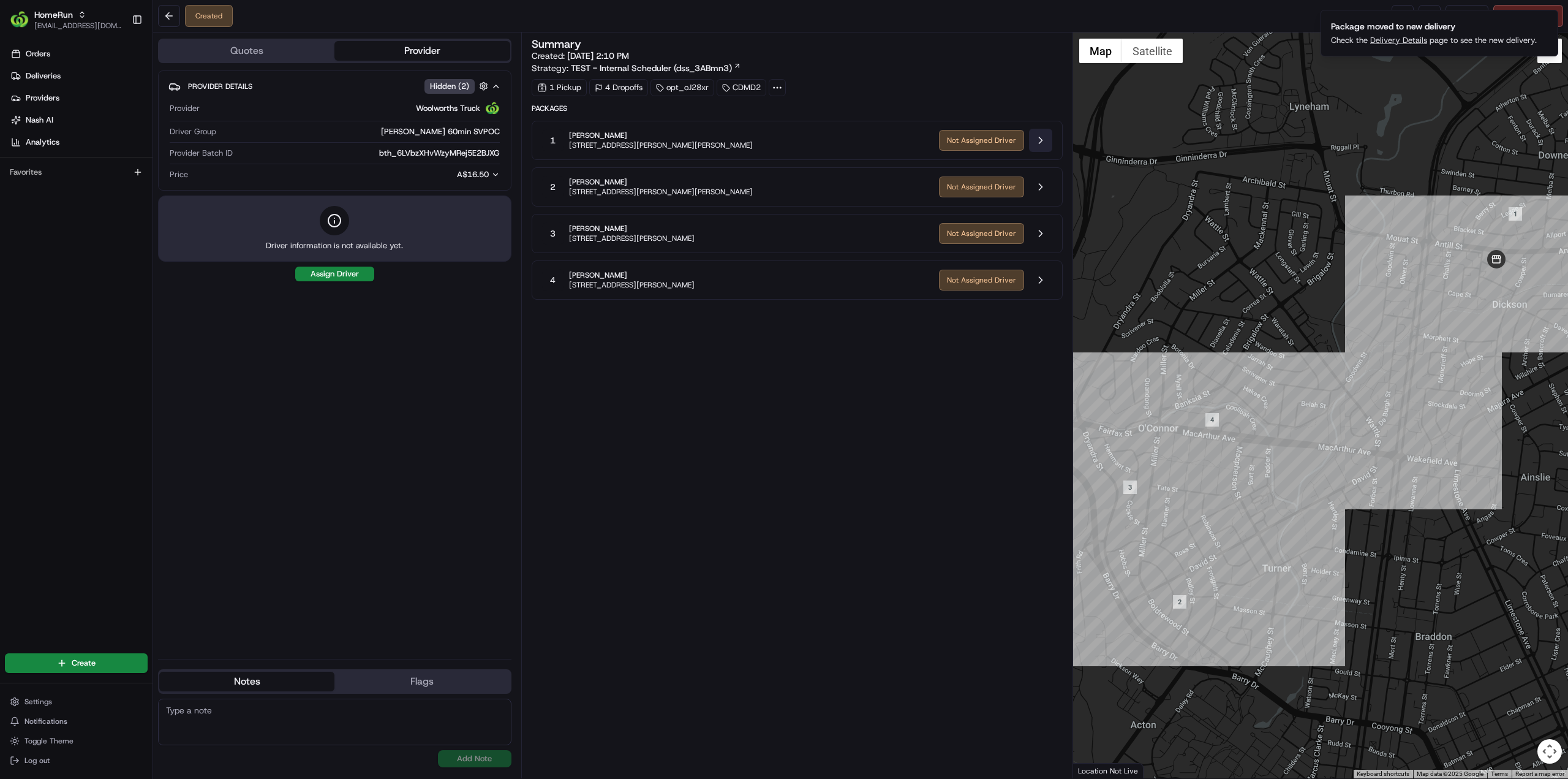
click at [1045, 136] on button at bounding box center [1040, 140] width 23 height 23
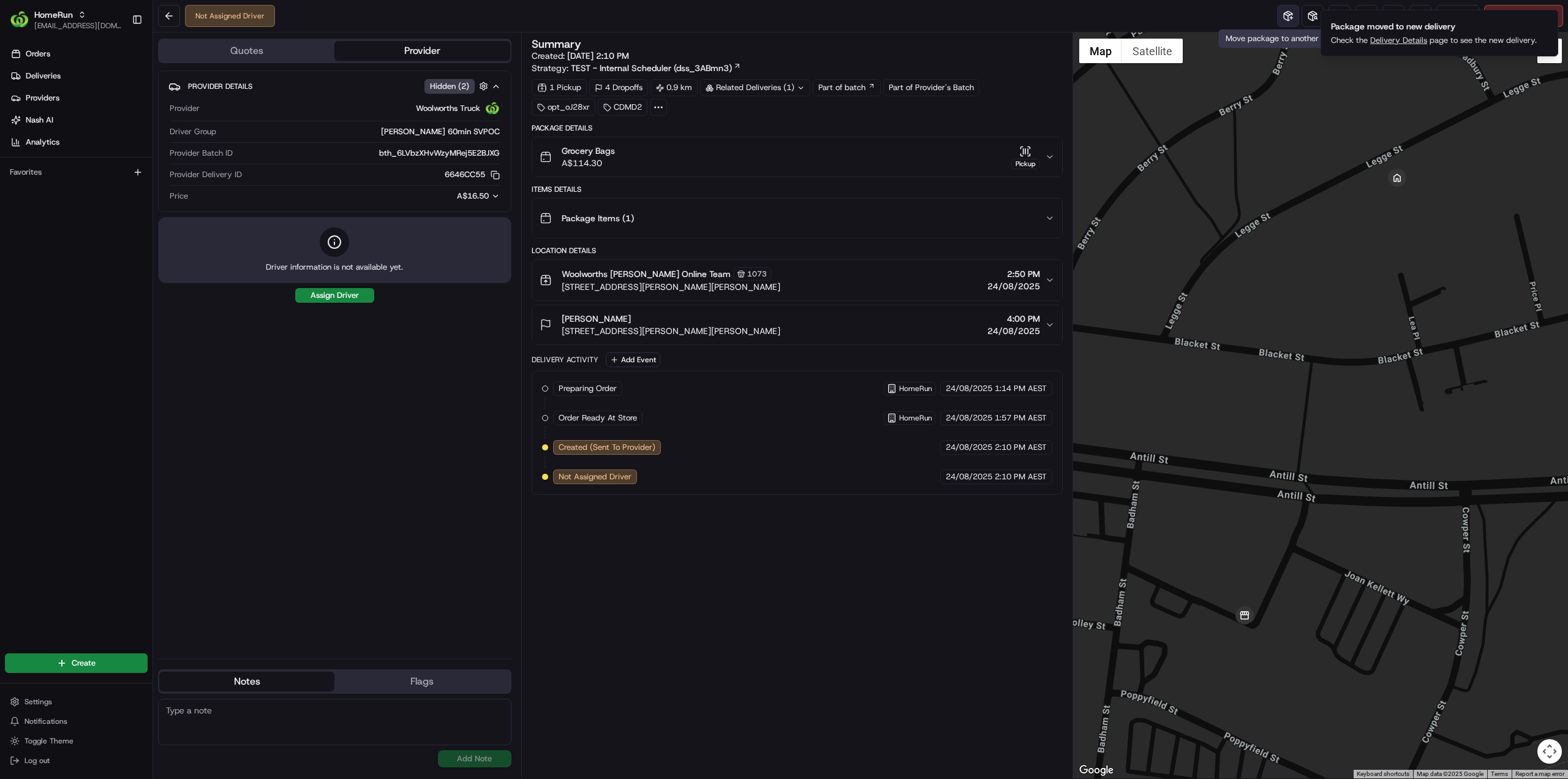
click at [1287, 17] on button at bounding box center [1288, 16] width 22 height 22
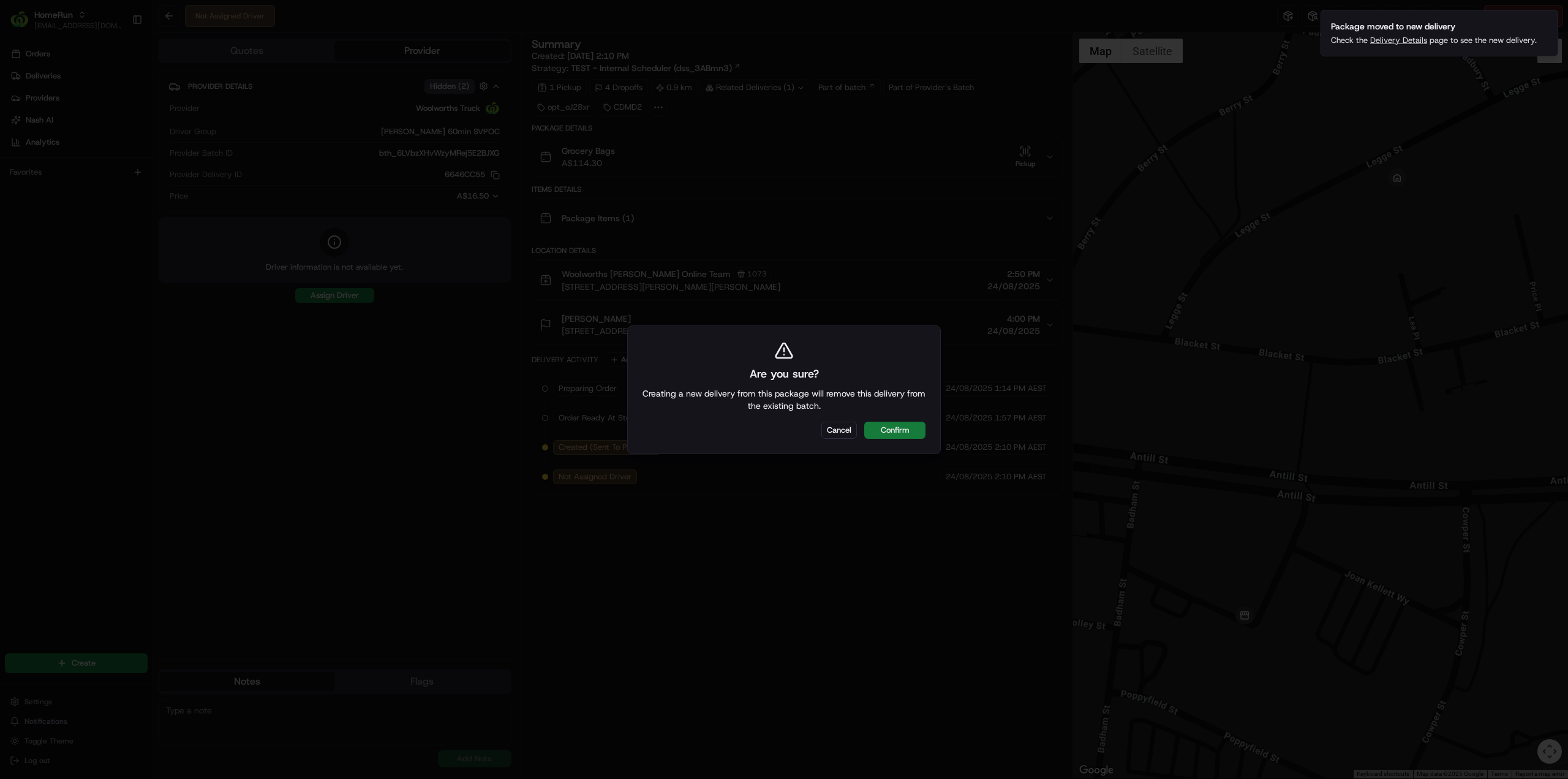
click at [901, 428] on button "Confirm" at bounding box center [895, 430] width 61 height 17
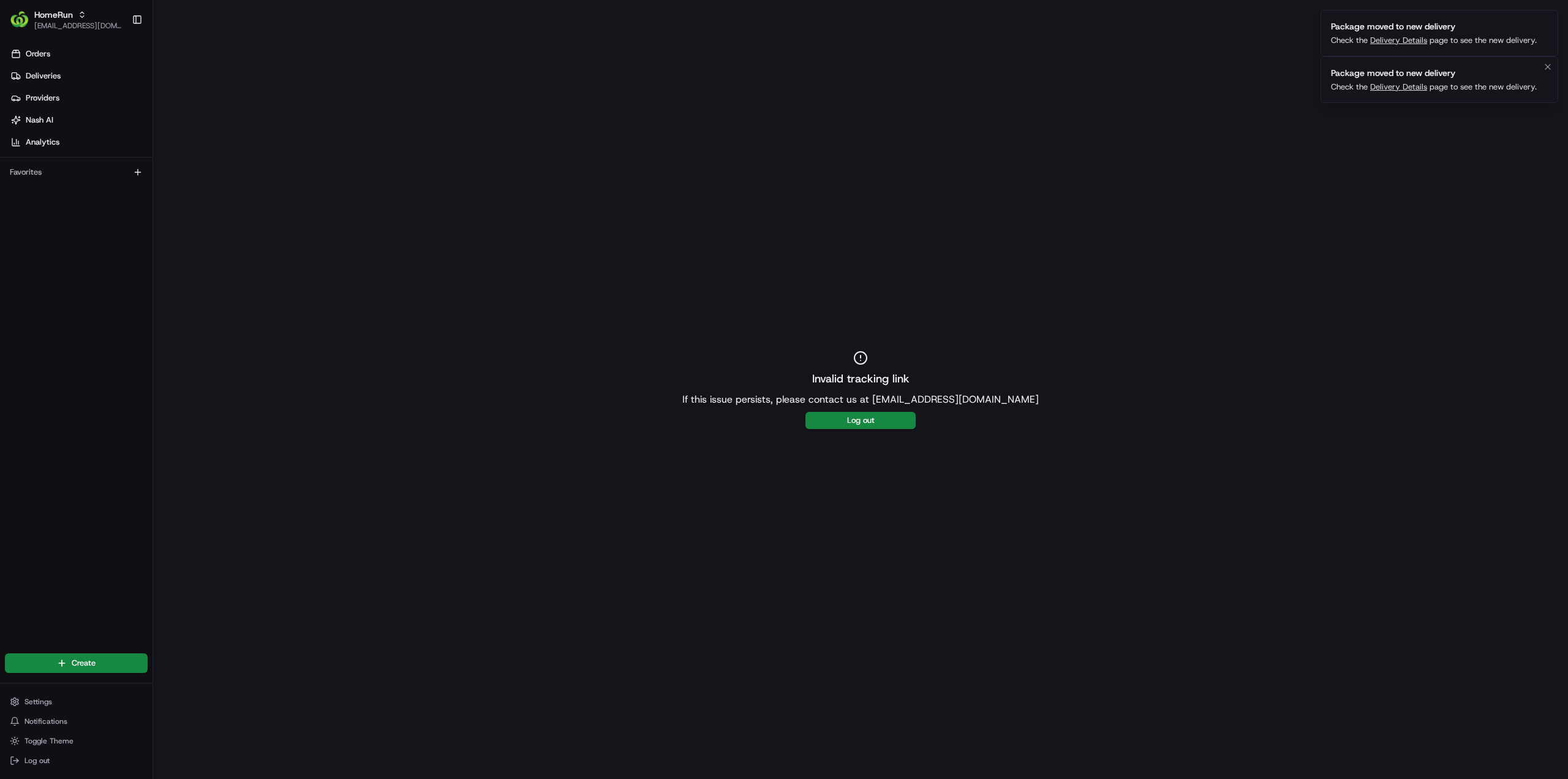
click at [1400, 88] on link "Delivery Details" at bounding box center [1399, 87] width 57 height 11
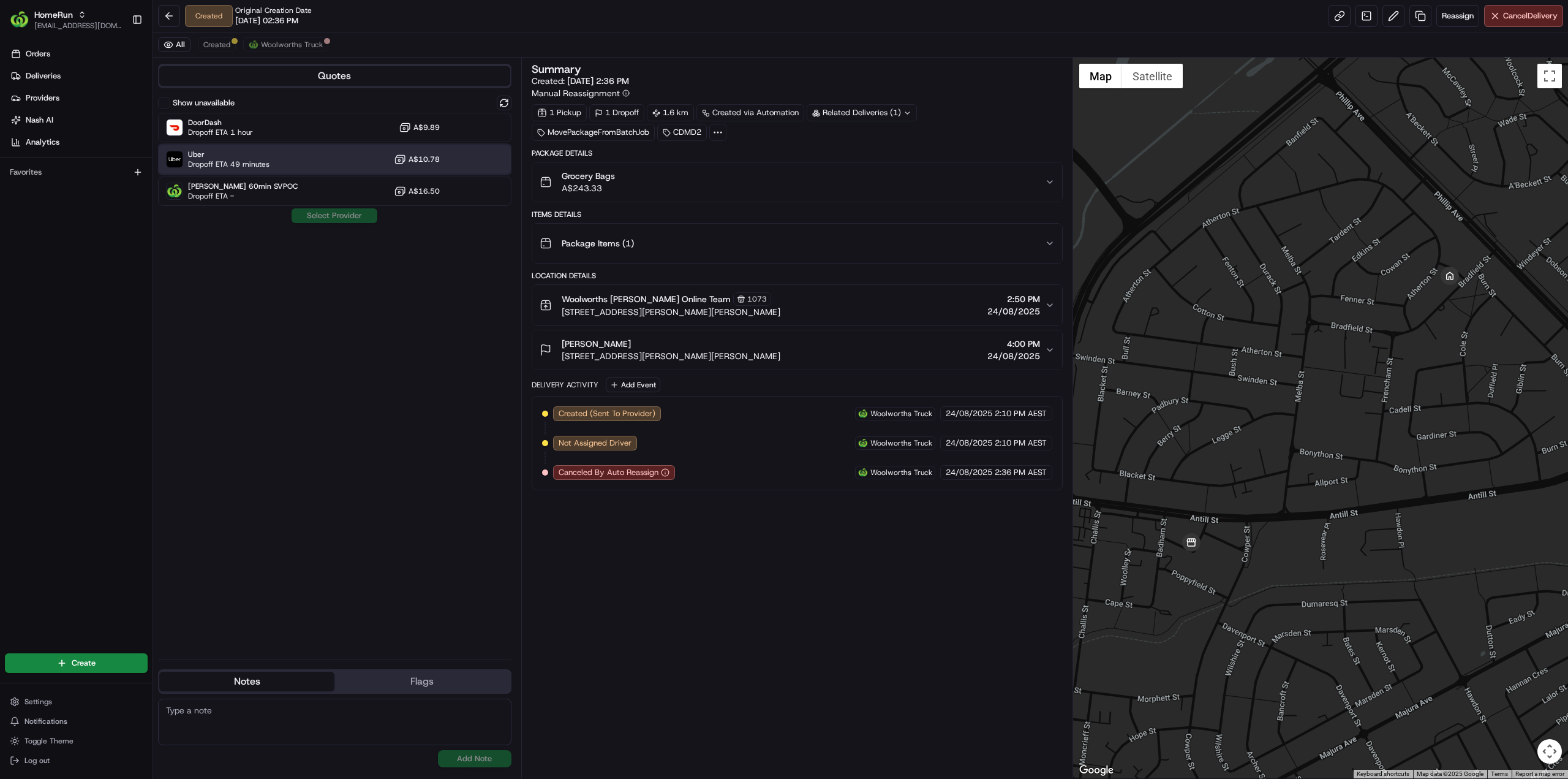
click at [321, 150] on div "Uber Dropoff ETA 49 minutes A$10.78" at bounding box center [335, 159] width 354 height 29
click at [358, 224] on div "Show unavailable DoorDash Dropoff ETA 1 hour A$9.89 Uber Dropoff ETA 49 minutes…" at bounding box center [335, 372] width 354 height 554
click at [359, 217] on button "Assign Provider" at bounding box center [334, 216] width 87 height 15
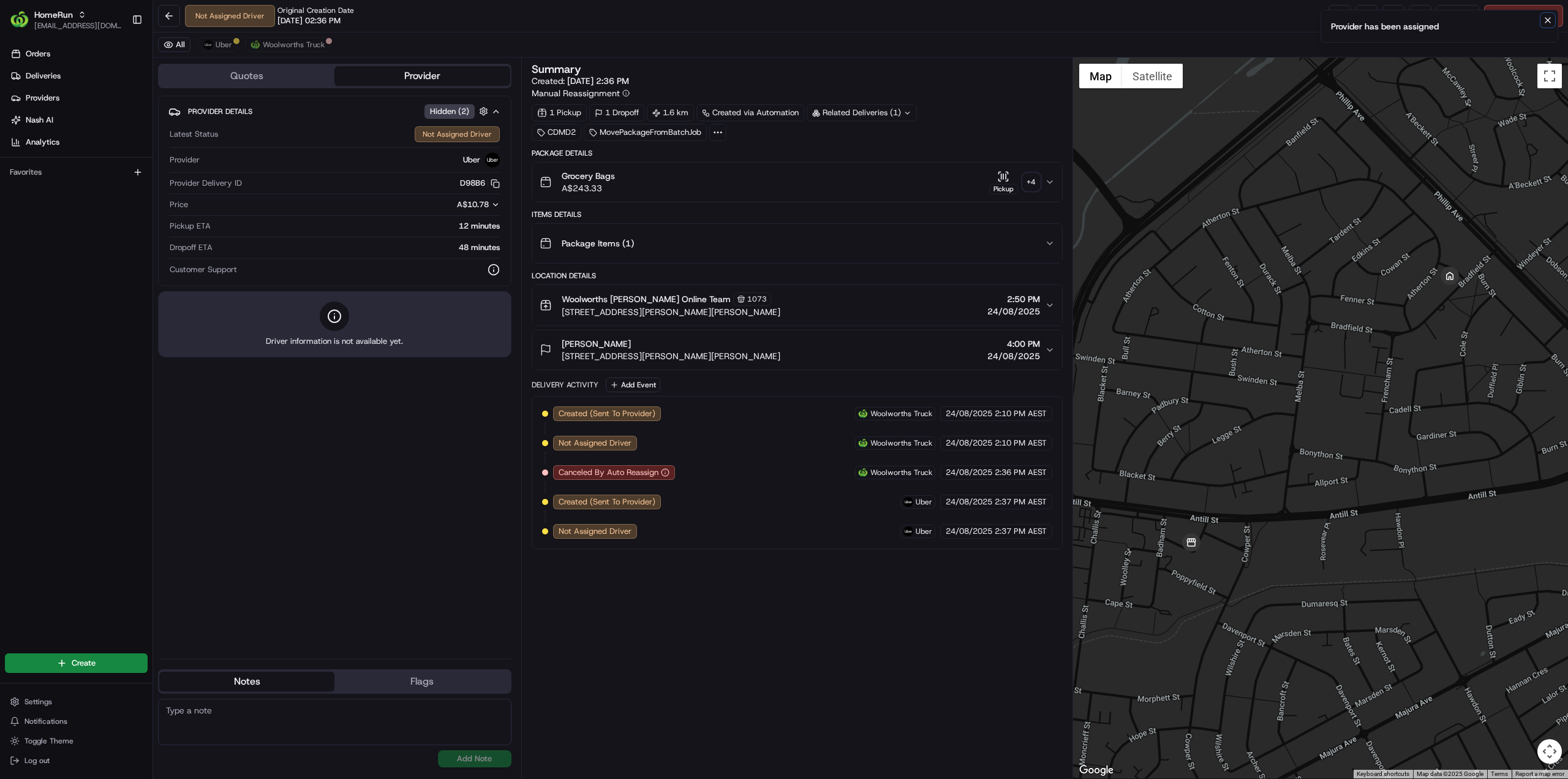
click at [1549, 18] on icon "Notifications (F8)" at bounding box center [1548, 21] width 10 height 10
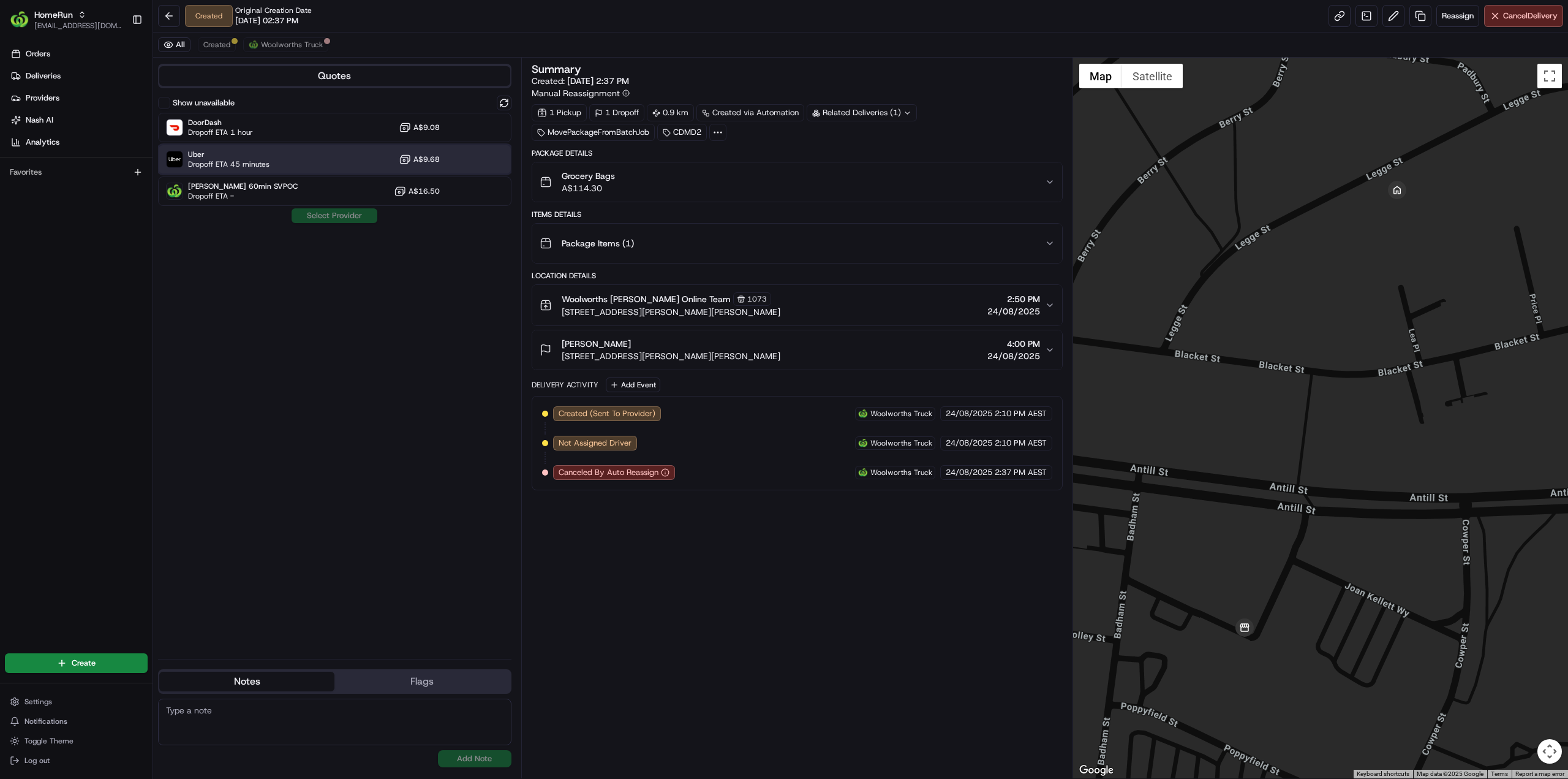
click at [262, 161] on span "Dropoff ETA 45 minutes" at bounding box center [228, 164] width 82 height 10
click at [307, 215] on button "Assign Provider" at bounding box center [334, 216] width 87 height 15
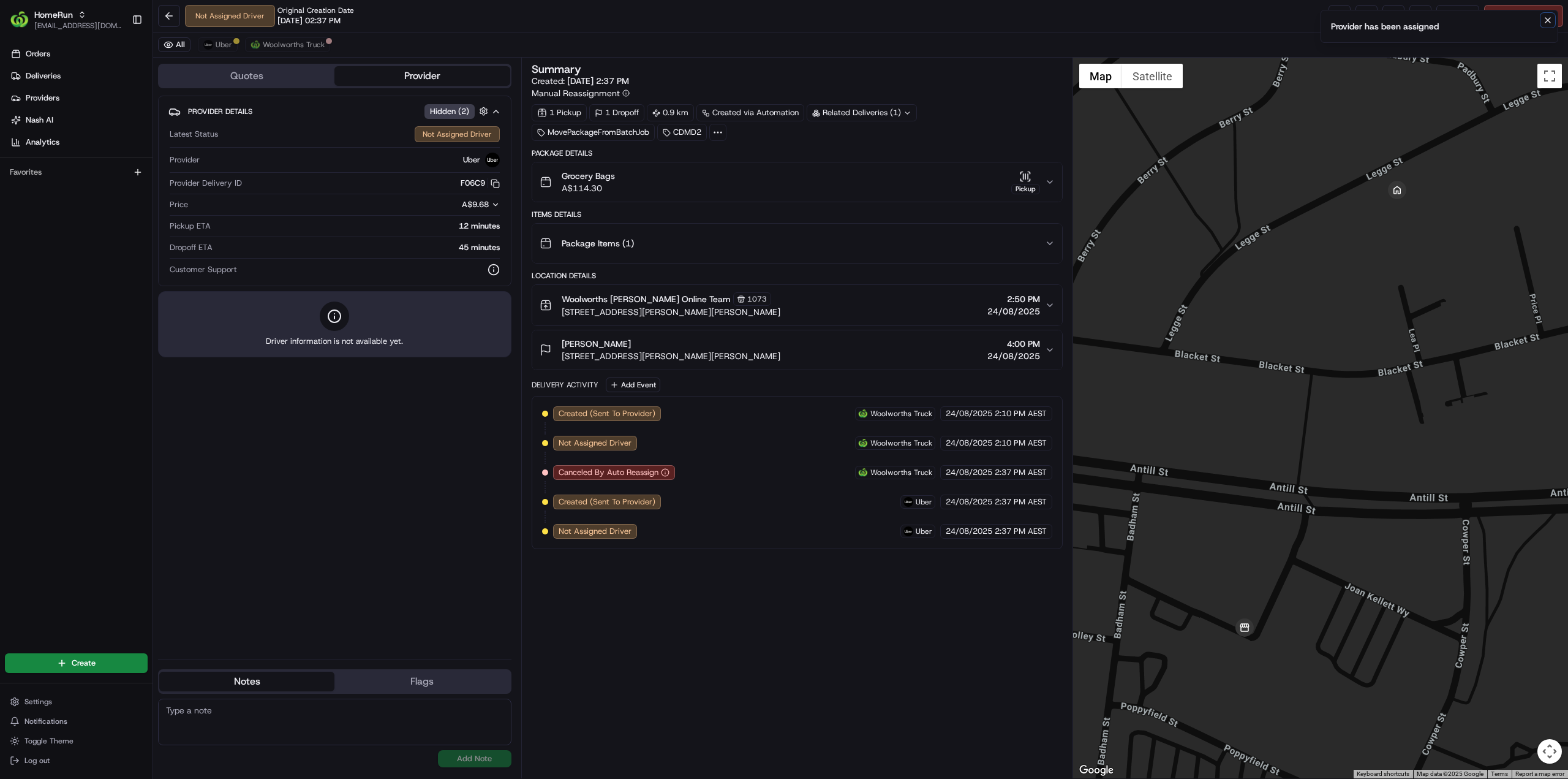
click at [1545, 22] on icon "Notifications (F8)" at bounding box center [1548, 21] width 10 height 10
